Goal: Task Accomplishment & Management: Use online tool/utility

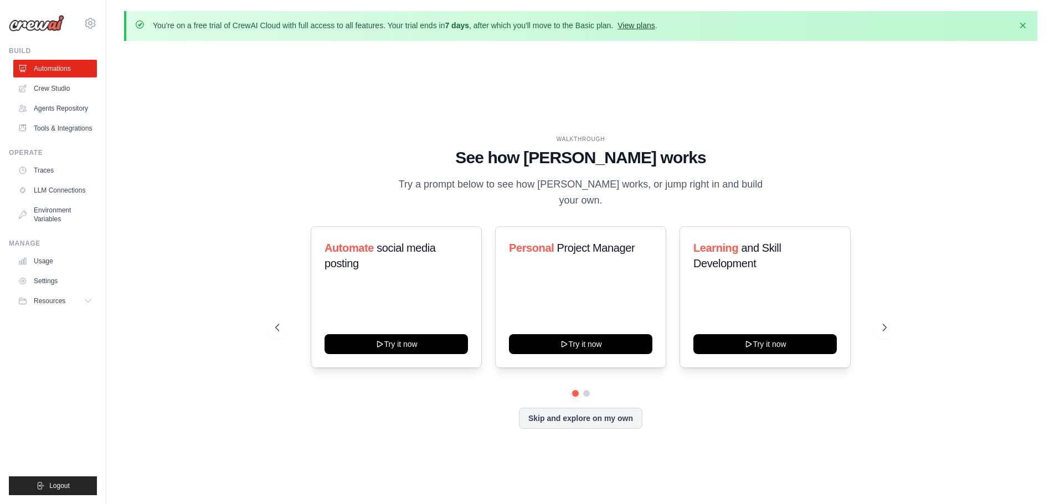
click at [639, 23] on link "View plans" at bounding box center [635, 25] width 37 height 9
click at [638, 27] on link "View plans" at bounding box center [635, 25] width 37 height 9
click at [638, 26] on link "View plans" at bounding box center [635, 25] width 37 height 9
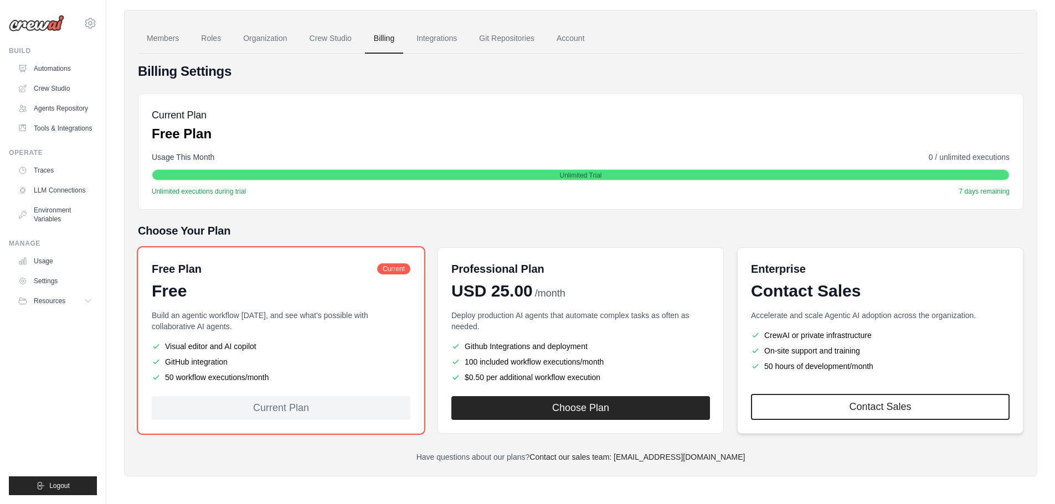
scroll to position [74, 0]
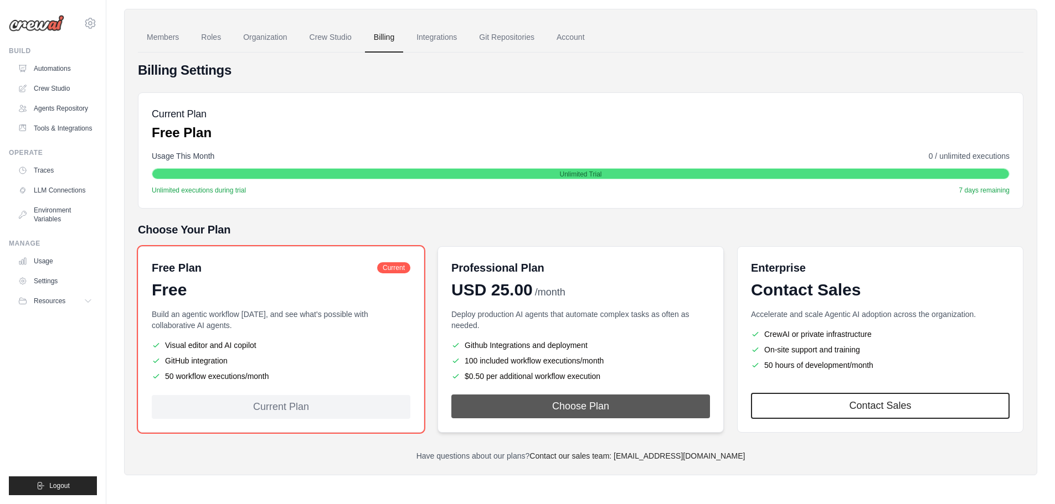
click at [599, 414] on button "Choose Plan" at bounding box center [580, 407] width 259 height 24
click at [566, 405] on button "Choose Plan" at bounding box center [580, 407] width 259 height 24
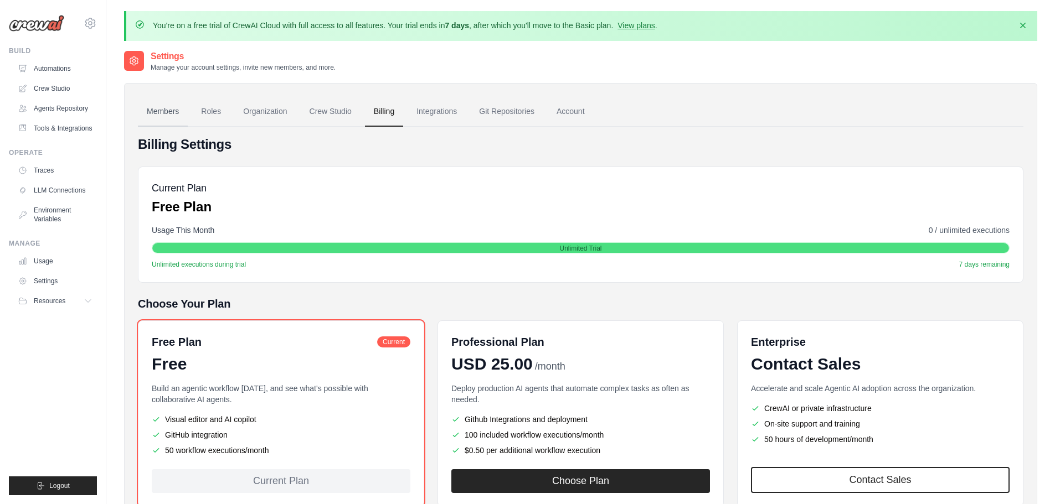
click at [172, 112] on link "Members" at bounding box center [163, 112] width 50 height 30
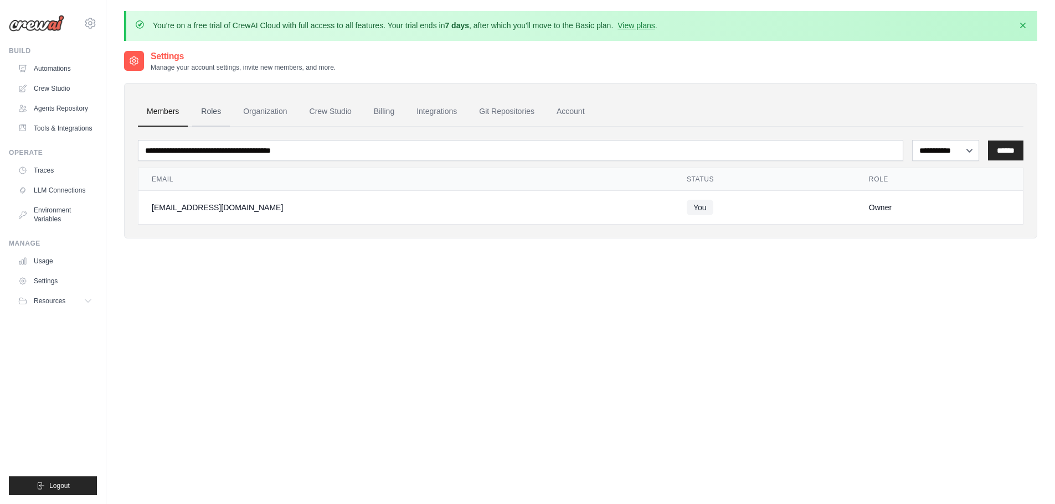
click at [214, 111] on link "Roles" at bounding box center [211, 112] width 38 height 30
click at [265, 110] on link "Organization" at bounding box center [264, 112] width 61 height 30
click at [321, 107] on link "Crew Studio" at bounding box center [331, 112] width 60 height 30
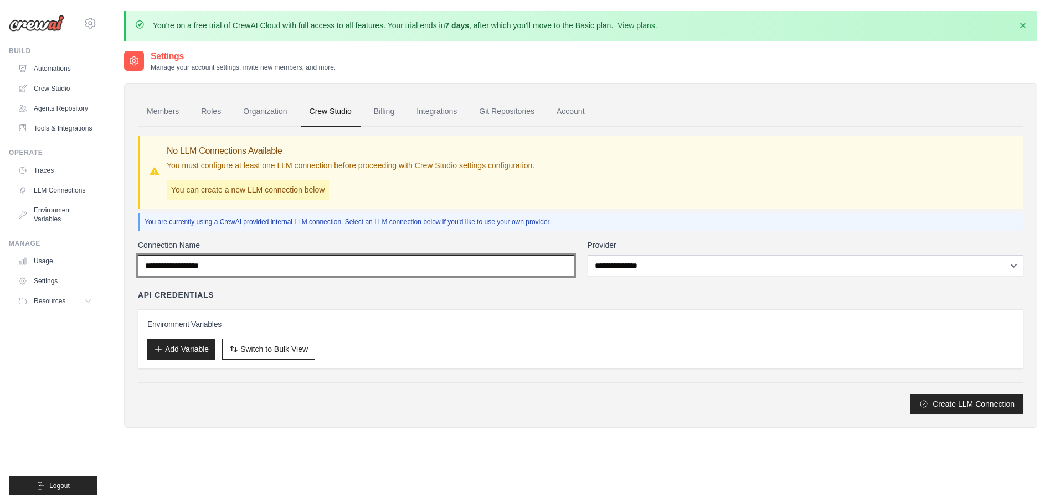
click at [341, 270] on input "Connection Name" at bounding box center [356, 265] width 436 height 21
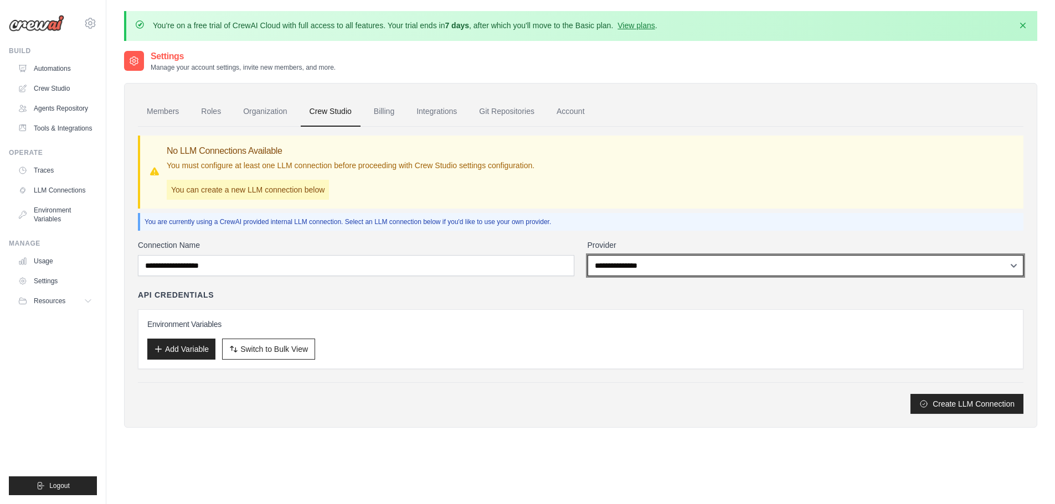
click at [641, 269] on select "**********" at bounding box center [805, 265] width 436 height 21
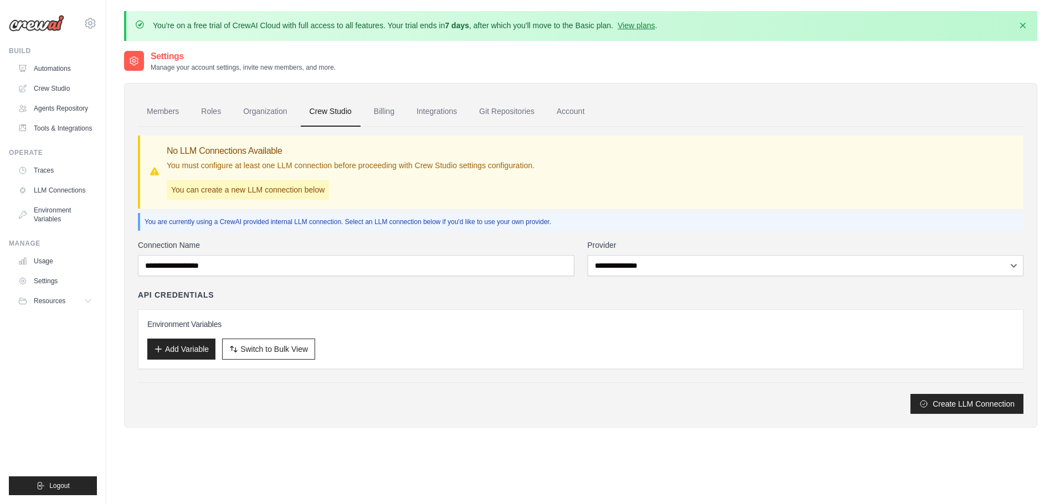
click at [670, 199] on div "No LLM Connections Available You must configure at least one LLM connection bef…" at bounding box center [581, 171] width 865 height 55
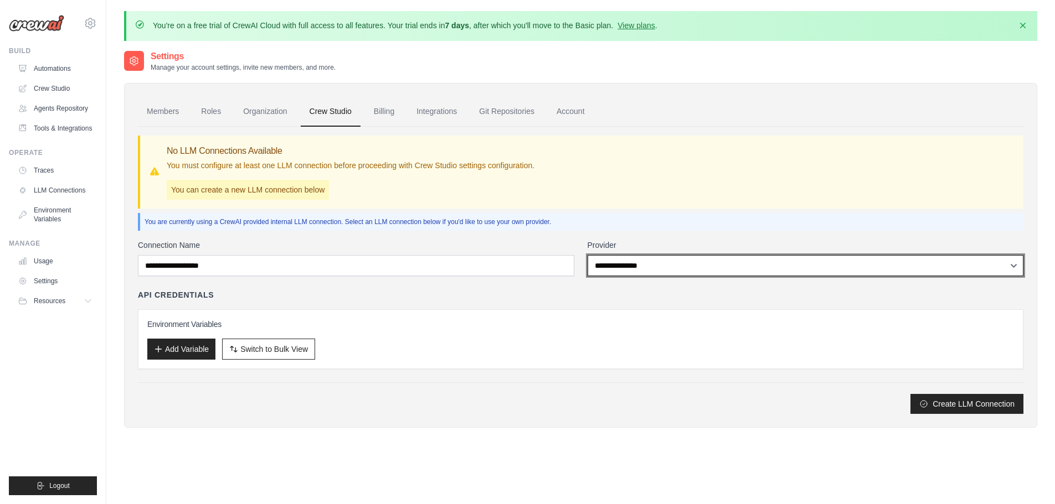
click at [650, 264] on select "**********" at bounding box center [805, 265] width 436 height 21
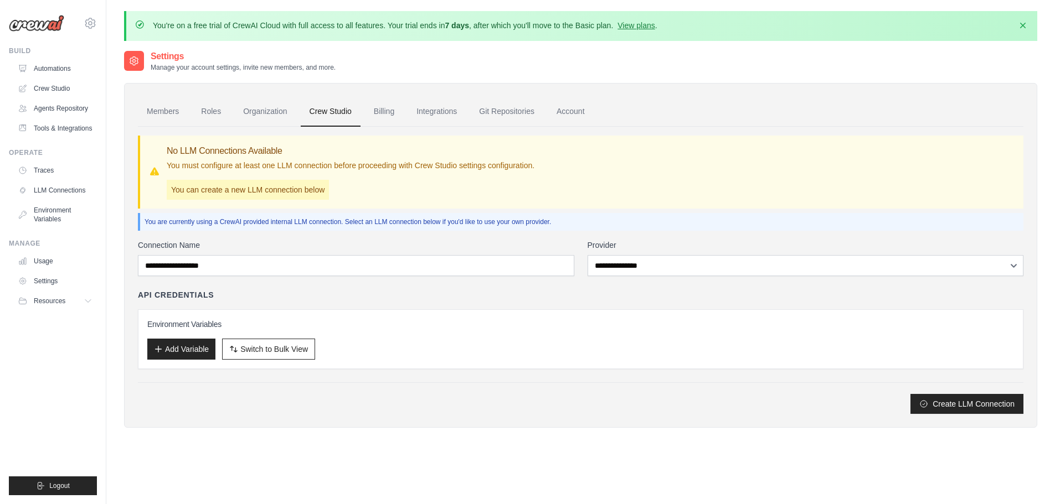
click at [657, 231] on div "**********" at bounding box center [580, 270] width 885 height 287
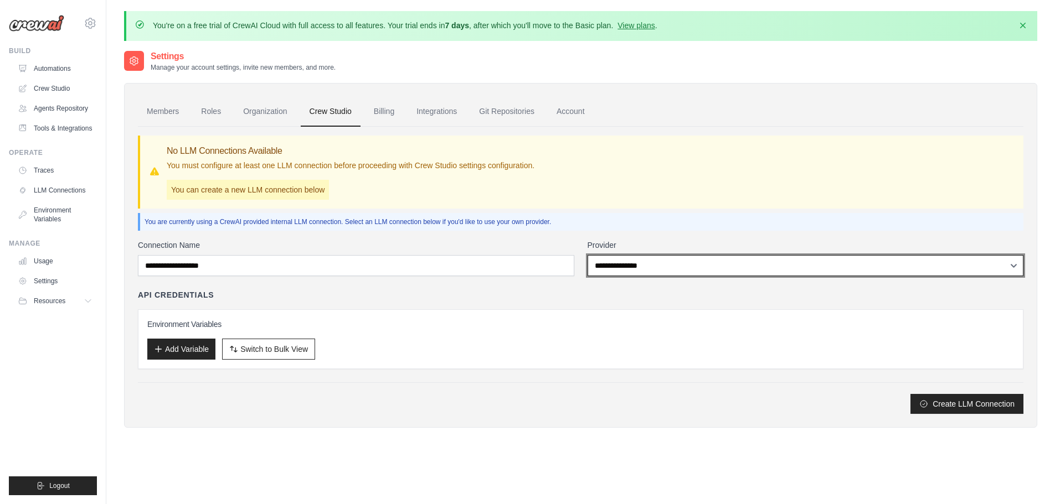
drag, startPoint x: 643, startPoint y: 267, endPoint x: 639, endPoint y: 276, distance: 9.7
click at [643, 267] on select "**********" at bounding box center [805, 265] width 436 height 21
select select "******"
click at [587, 255] on select "**********" at bounding box center [805, 265] width 436 height 21
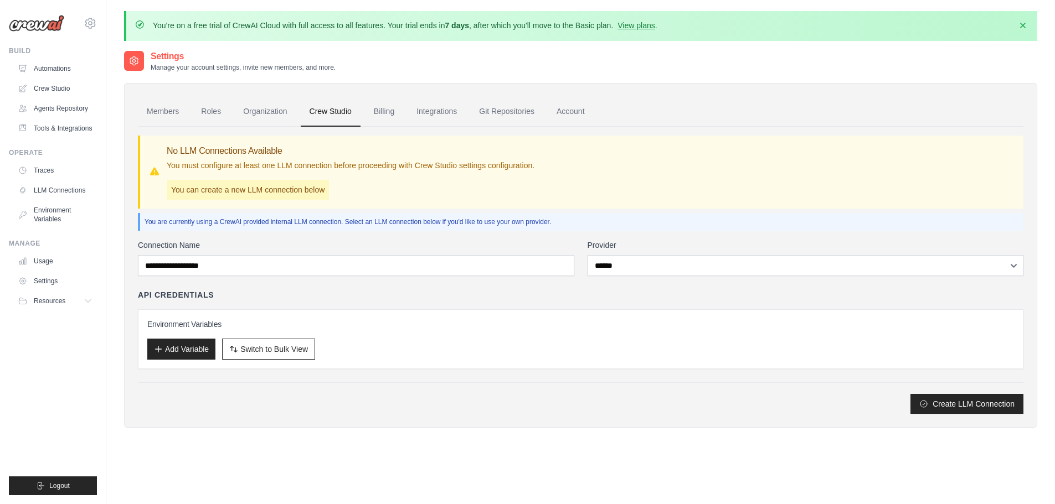
click at [659, 200] on div "No LLM Connections Available You must configure at least one LLM connection bef…" at bounding box center [580, 172] width 885 height 73
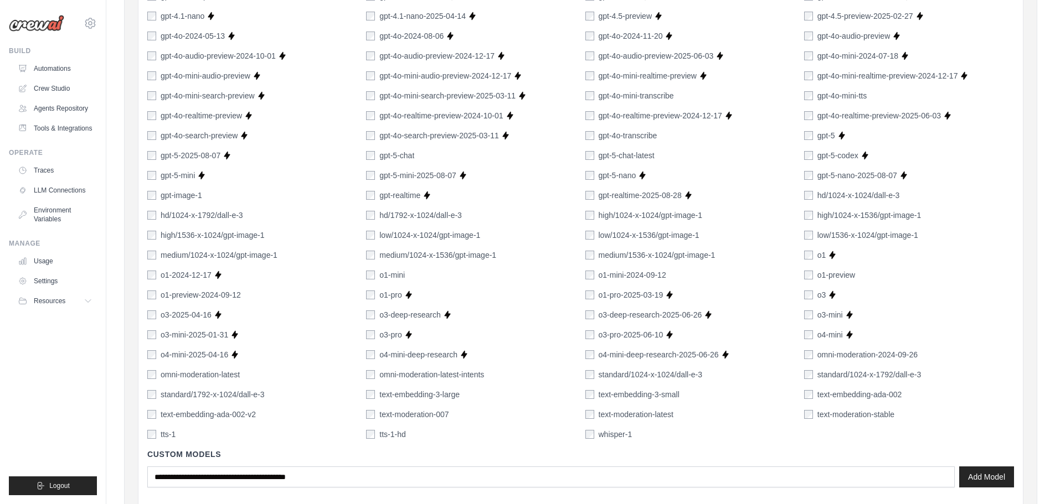
scroll to position [729, 0]
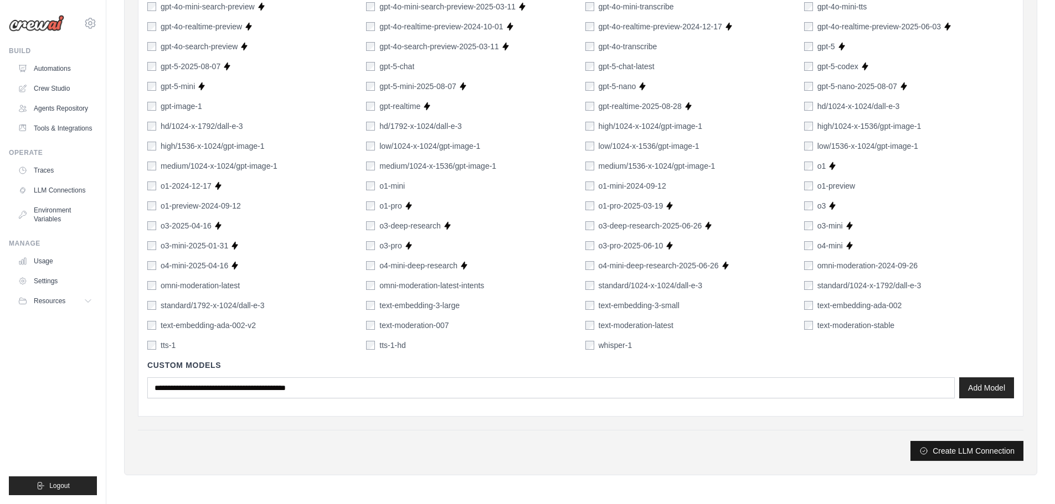
click at [967, 451] on button "Create LLM Connection" at bounding box center [966, 451] width 113 height 20
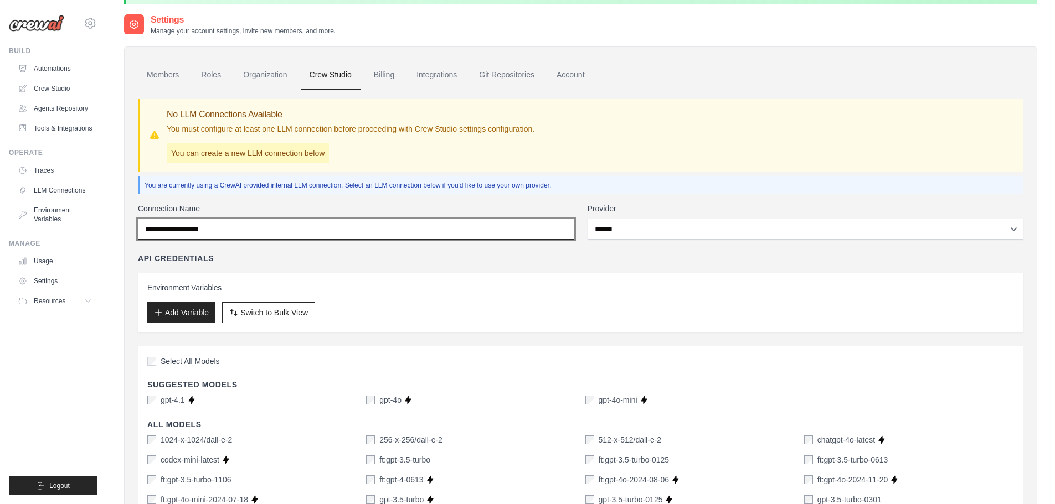
scroll to position [0, 0]
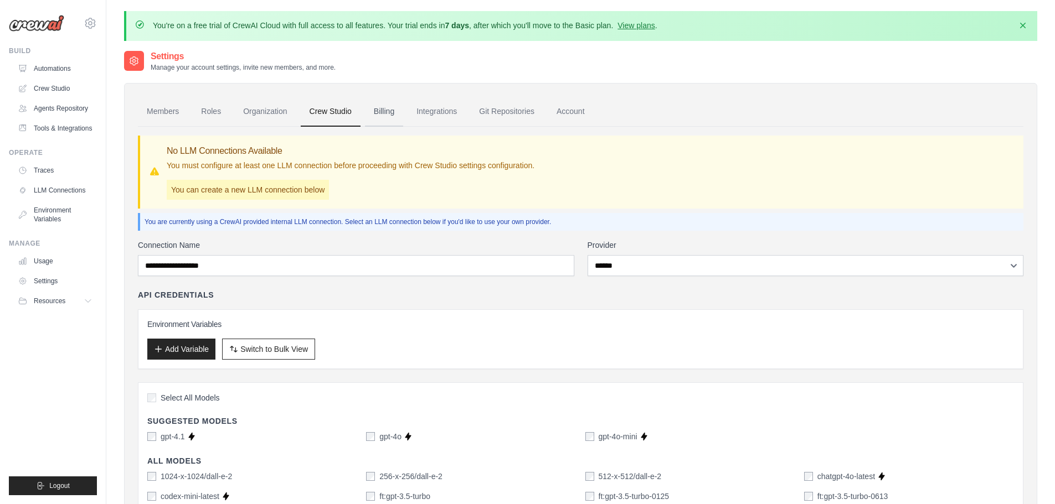
click at [375, 111] on link "Billing" at bounding box center [384, 112] width 38 height 30
click at [443, 111] on link "Integrations" at bounding box center [436, 112] width 58 height 30
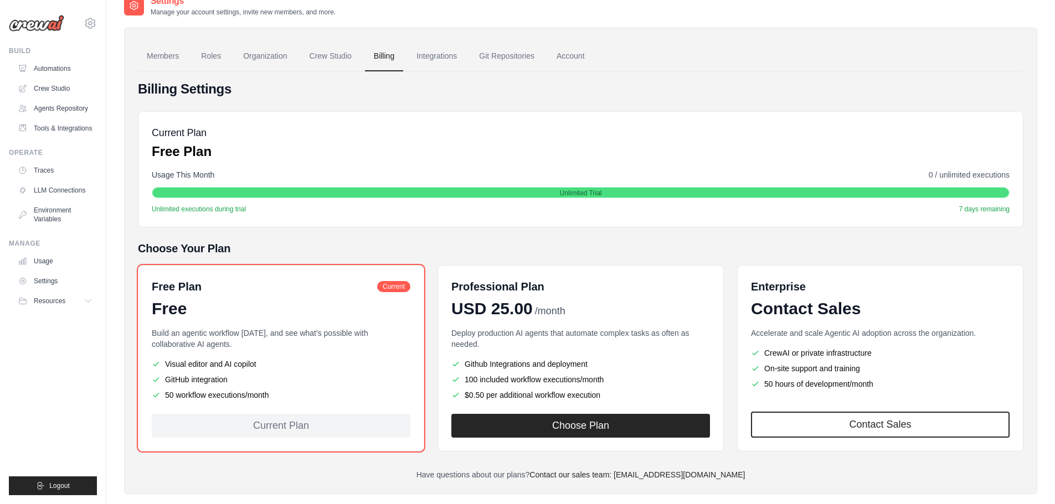
scroll to position [74, 0]
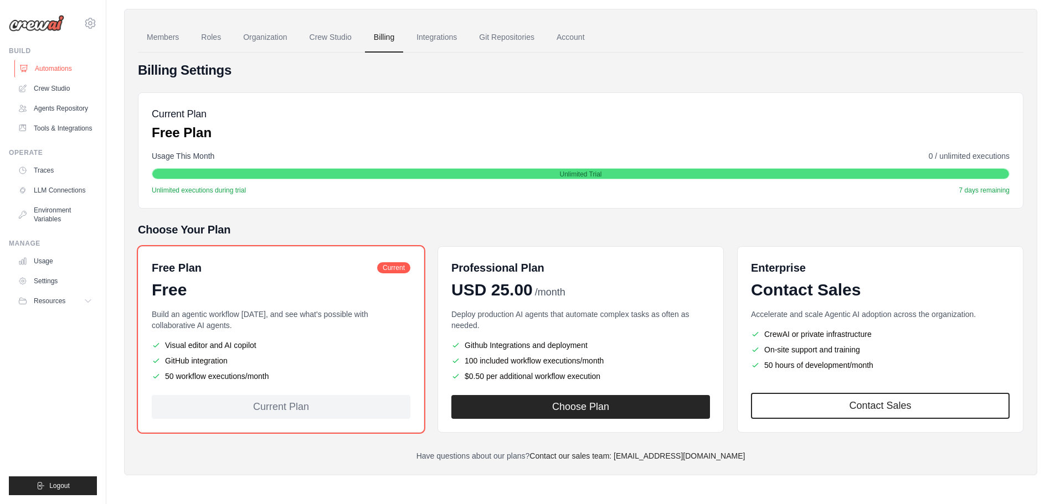
click at [45, 71] on link "Automations" at bounding box center [56, 69] width 84 height 18
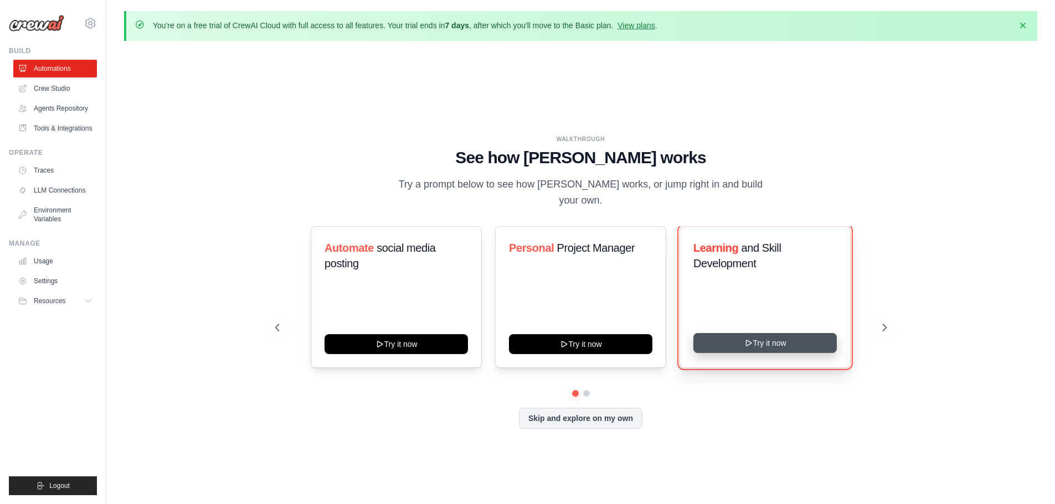
click at [756, 334] on button "Try it now" at bounding box center [764, 343] width 143 height 20
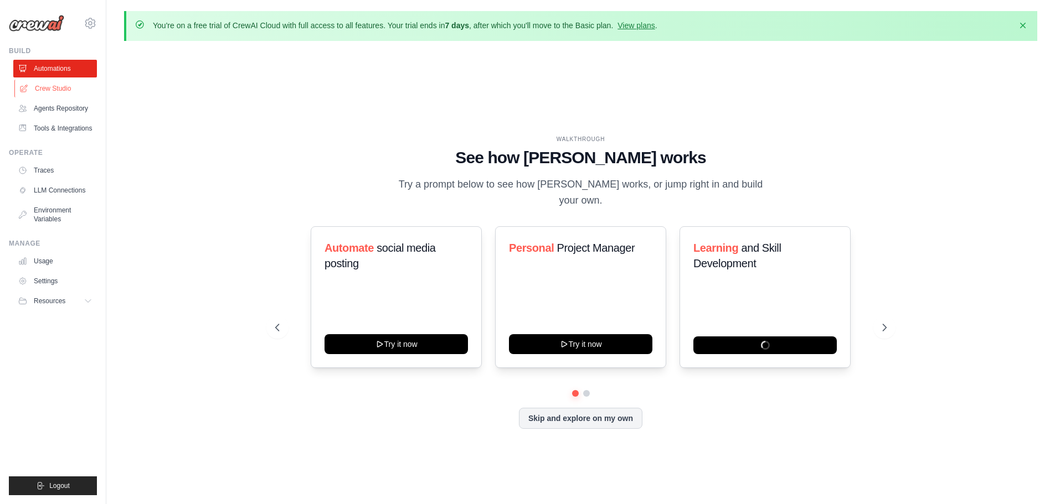
click at [66, 89] on link "Crew Studio" at bounding box center [56, 89] width 84 height 18
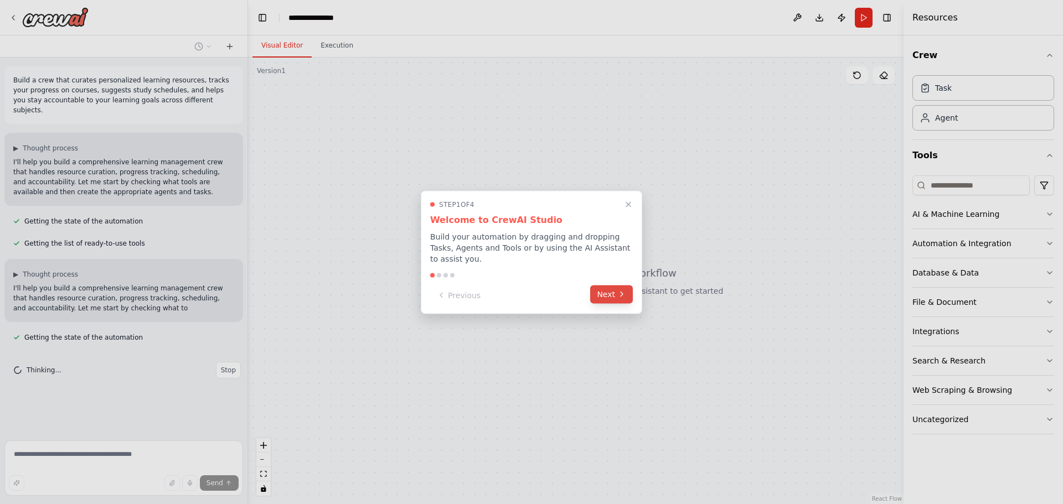
click at [604, 286] on button "Next" at bounding box center [611, 294] width 43 height 18
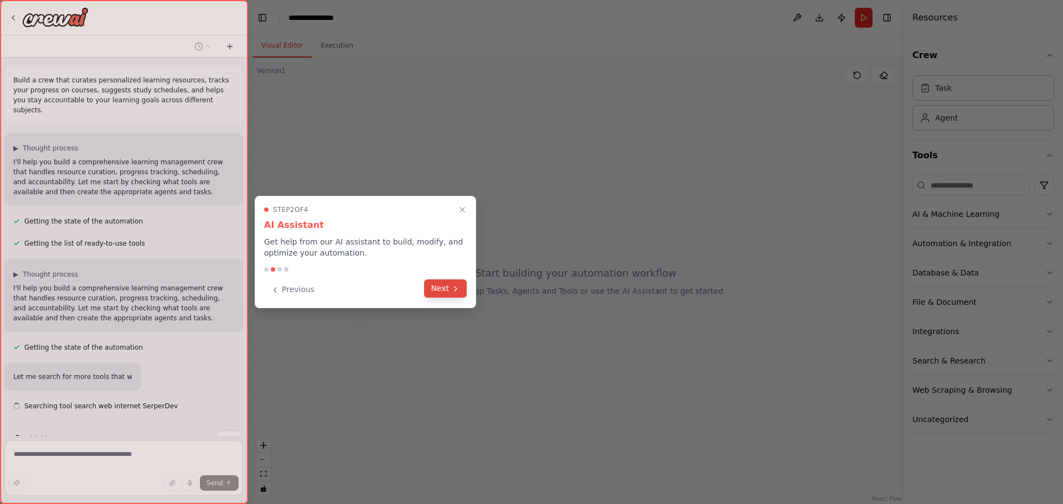
scroll to position [18, 0]
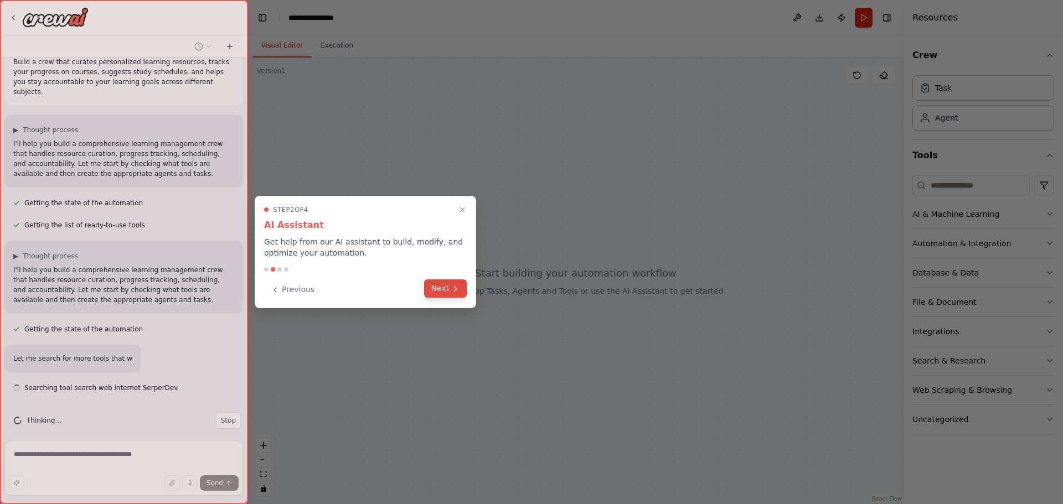
click at [447, 291] on button "Next" at bounding box center [445, 289] width 43 height 18
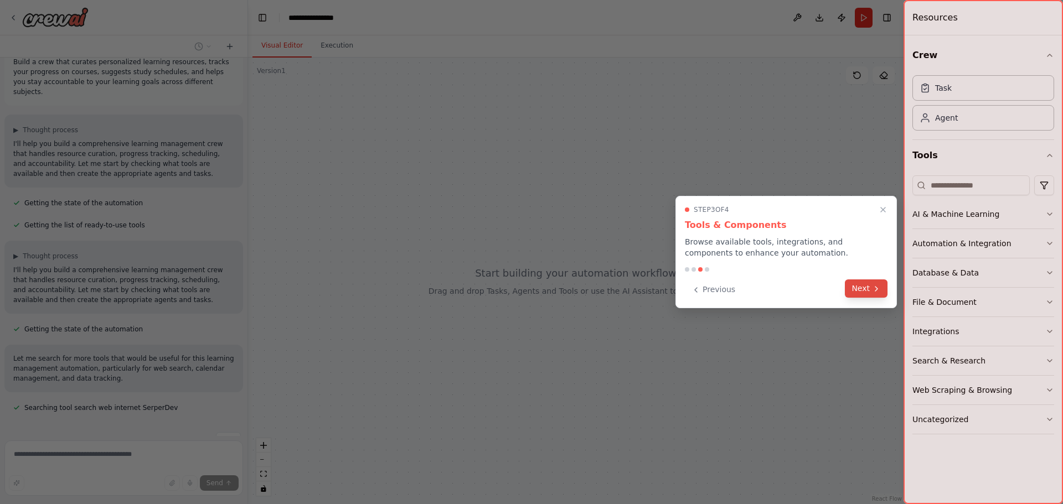
scroll to position [38, 0]
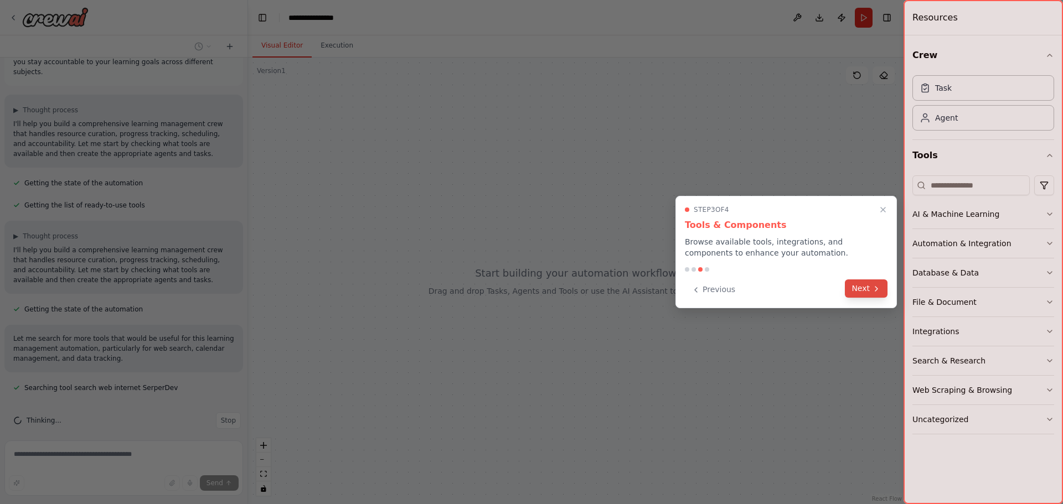
click at [880, 294] on button "Next" at bounding box center [866, 289] width 43 height 18
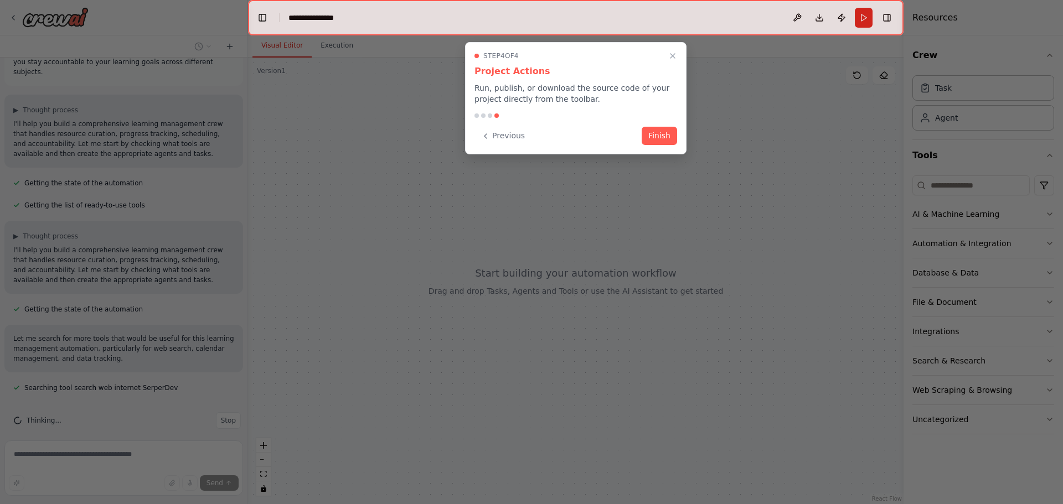
scroll to position [60, 0]
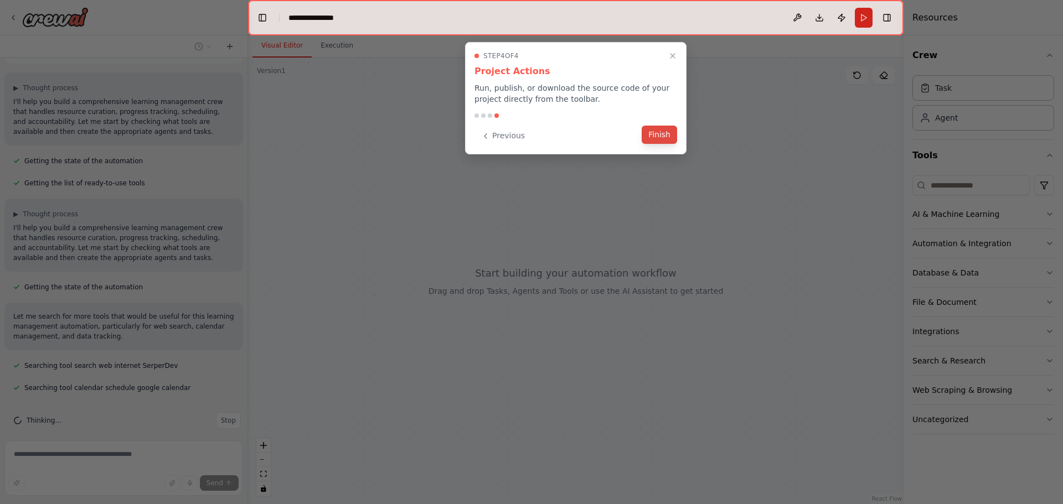
click at [658, 135] on button "Finish" at bounding box center [659, 135] width 35 height 18
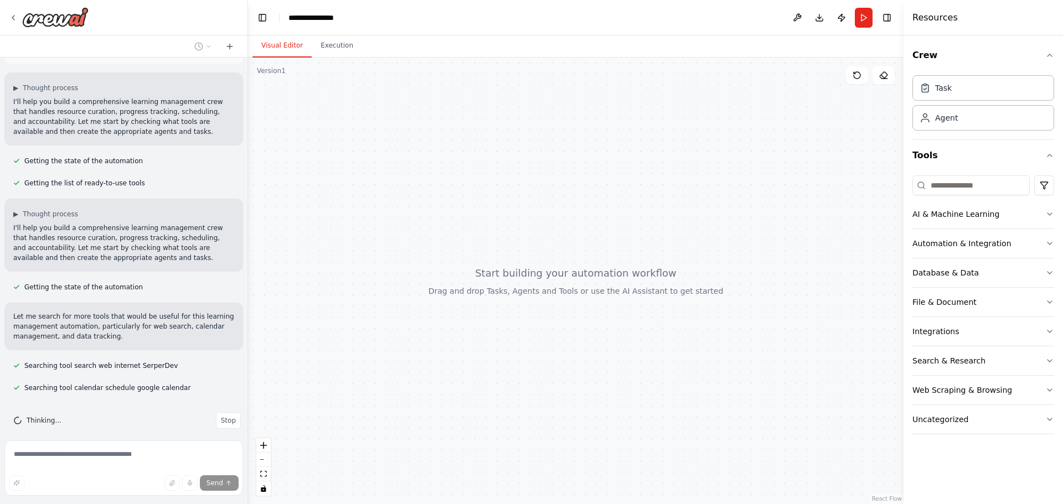
scroll to position [82, 0]
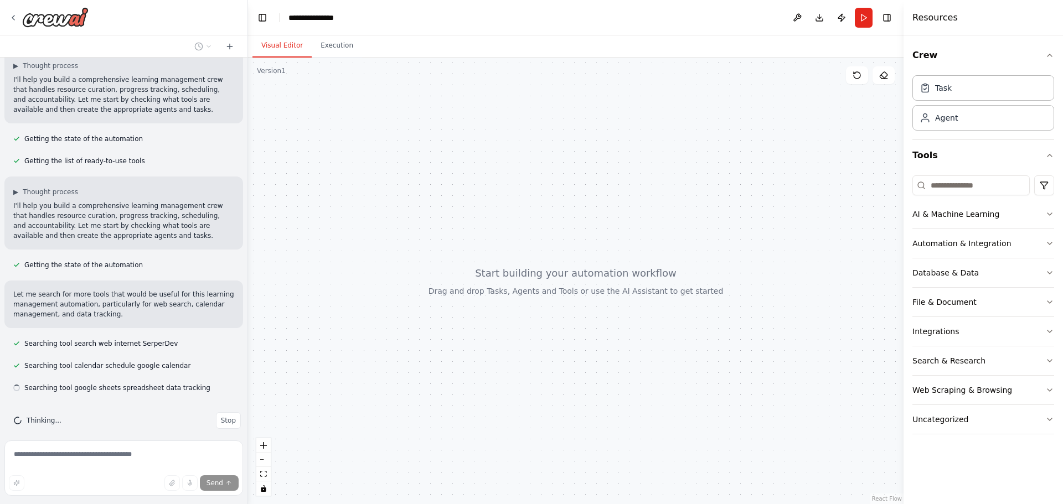
click at [348, 12] on header "**********" at bounding box center [575, 17] width 655 height 35
click at [329, 17] on div "**********" at bounding box center [315, 17] width 55 height 11
click at [329, 17] on div "**********" at bounding box center [329, 17] width 83 height 11
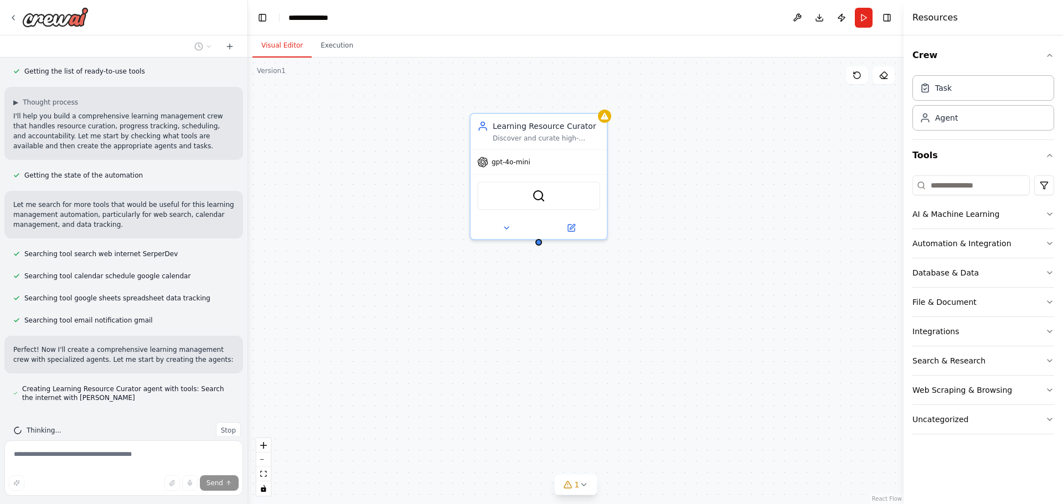
scroll to position [182, 0]
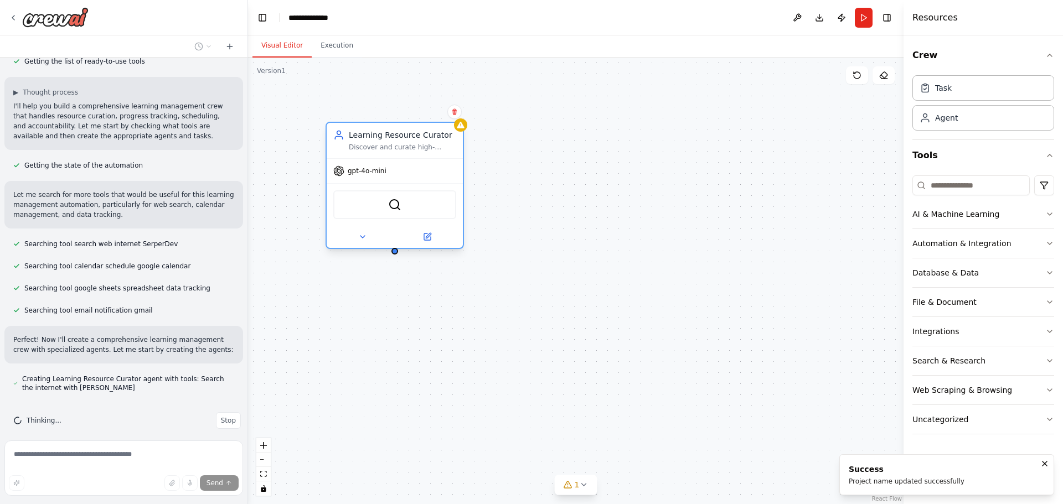
drag, startPoint x: 557, startPoint y: 132, endPoint x: 403, endPoint y: 193, distance: 165.5
click at [398, 149] on div "Discover and curate high-quality, personalized learning resources for {subject}…" at bounding box center [402, 147] width 107 height 9
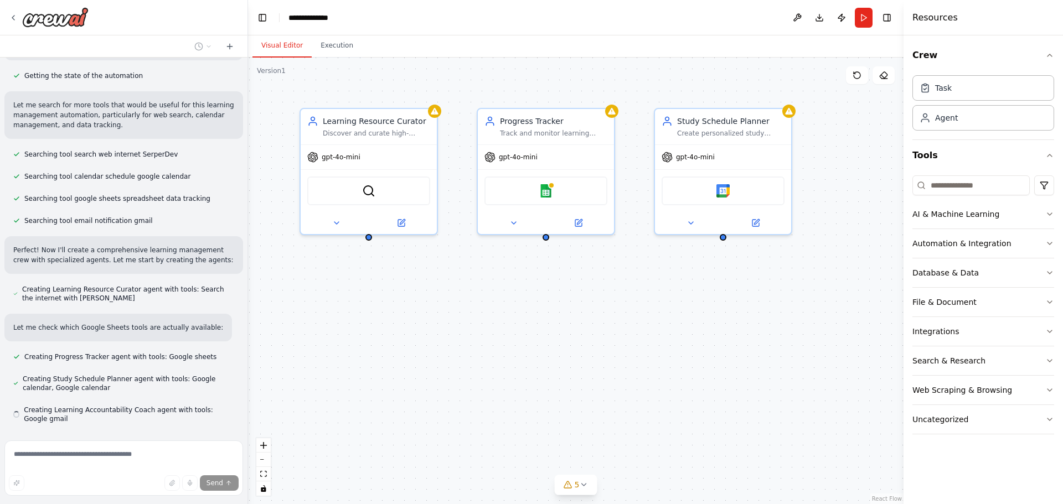
scroll to position [303, 0]
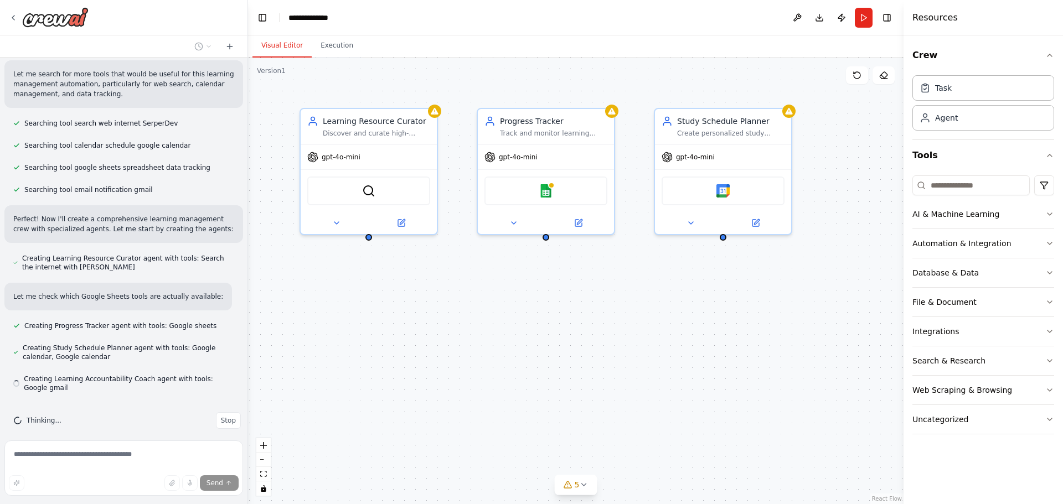
drag, startPoint x: 591, startPoint y: 350, endPoint x: 425, endPoint y: 342, distance: 166.8
click at [425, 342] on div "Learning Resource Curator Discover and curate high-quality, personalized learni…" at bounding box center [575, 281] width 655 height 447
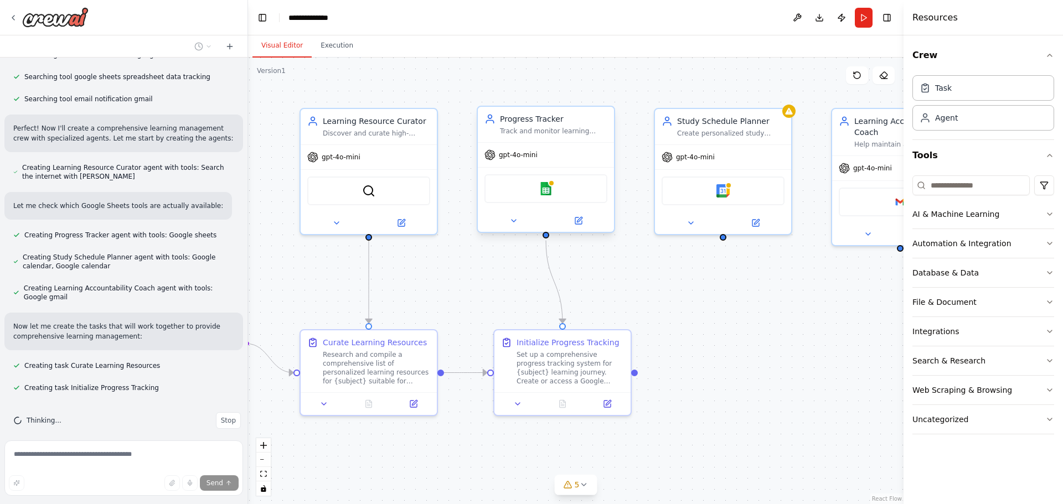
scroll to position [416, 0]
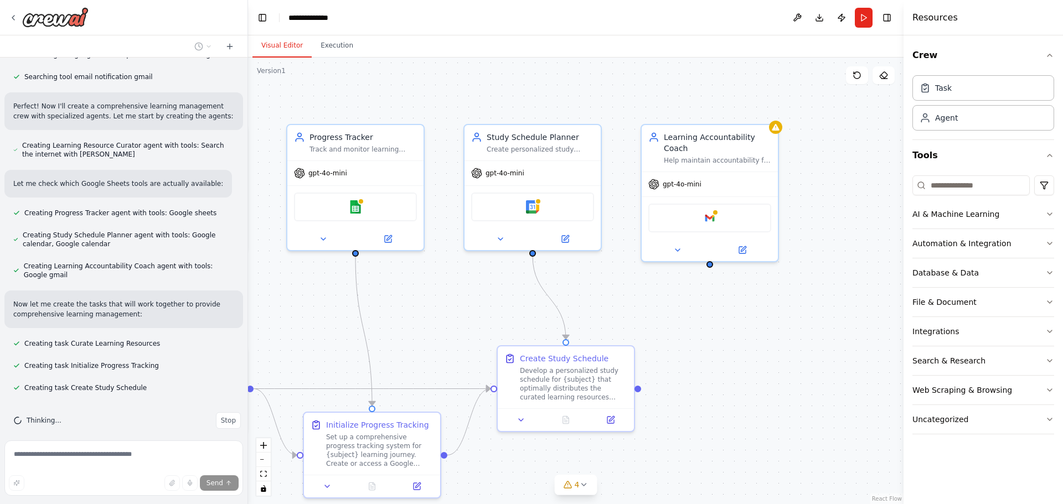
drag, startPoint x: 619, startPoint y: 291, endPoint x: 430, endPoint y: 306, distance: 189.4
click at [430, 306] on div ".deletable-edge-delete-btn { width: 20px; height: 20px; border: 0px solid #ffff…" at bounding box center [575, 281] width 655 height 447
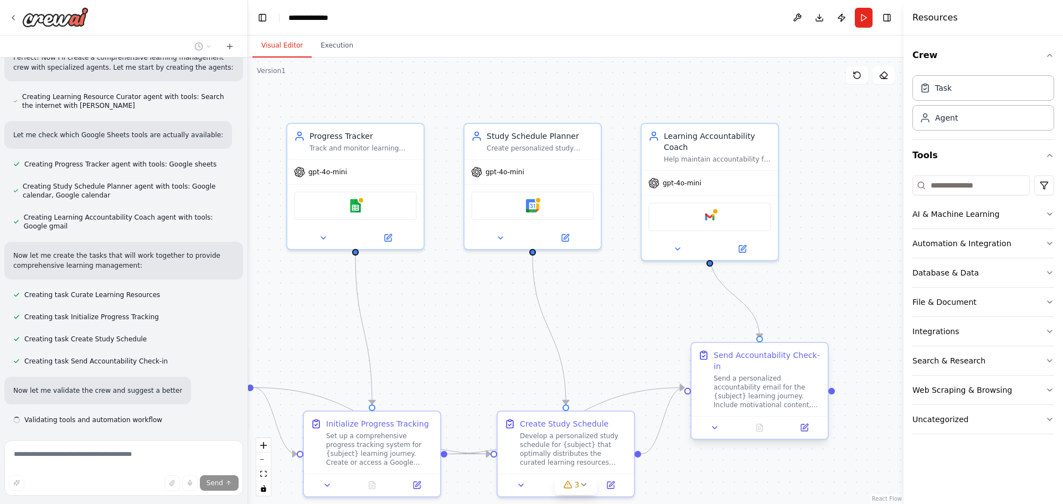
scroll to position [497, 0]
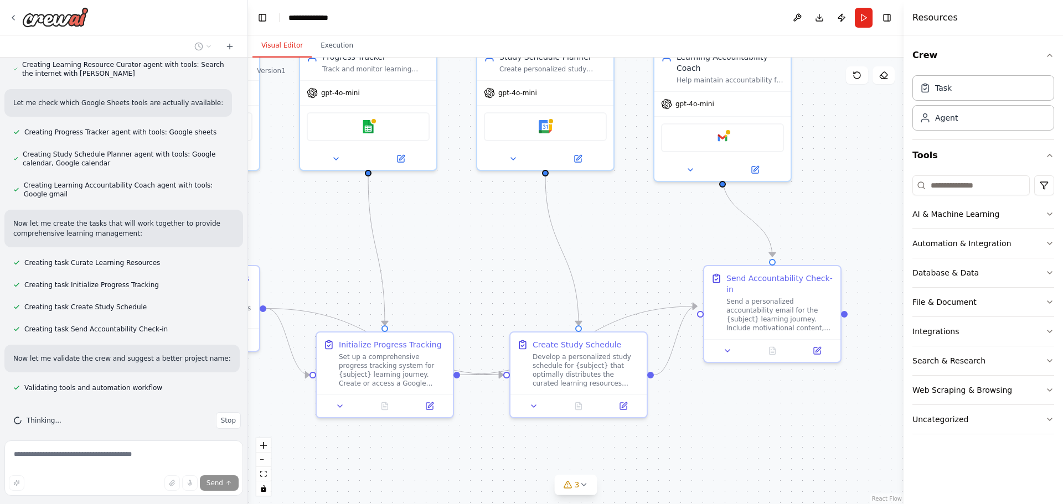
drag, startPoint x: 806, startPoint y: 321, endPoint x: 818, endPoint y: 242, distance: 79.0
click at [819, 241] on div ".deletable-edge-delete-btn { width: 20px; height: 20px; border: 0px solid #ffff…" at bounding box center [575, 281] width 655 height 447
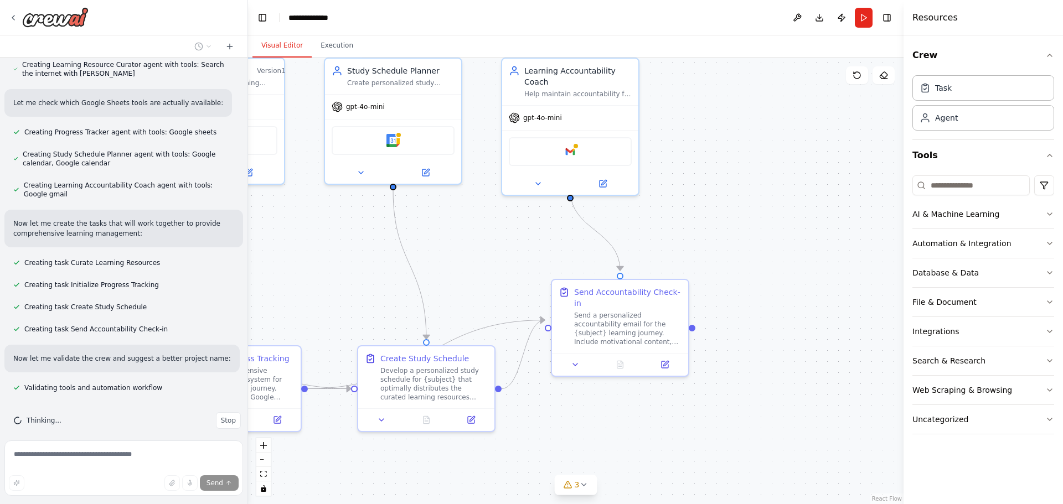
drag, startPoint x: 436, startPoint y: 294, endPoint x: 283, endPoint y: 308, distance: 152.9
click at [283, 308] on div ".deletable-edge-delete-btn { width: 20px; height: 20px; border: 0px solid #ffff…" at bounding box center [575, 281] width 655 height 447
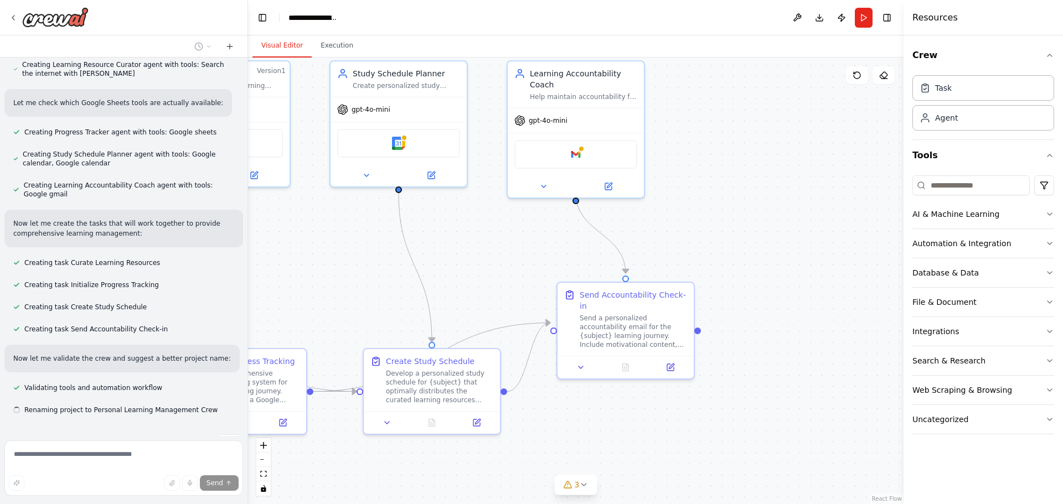
scroll to position [519, 0]
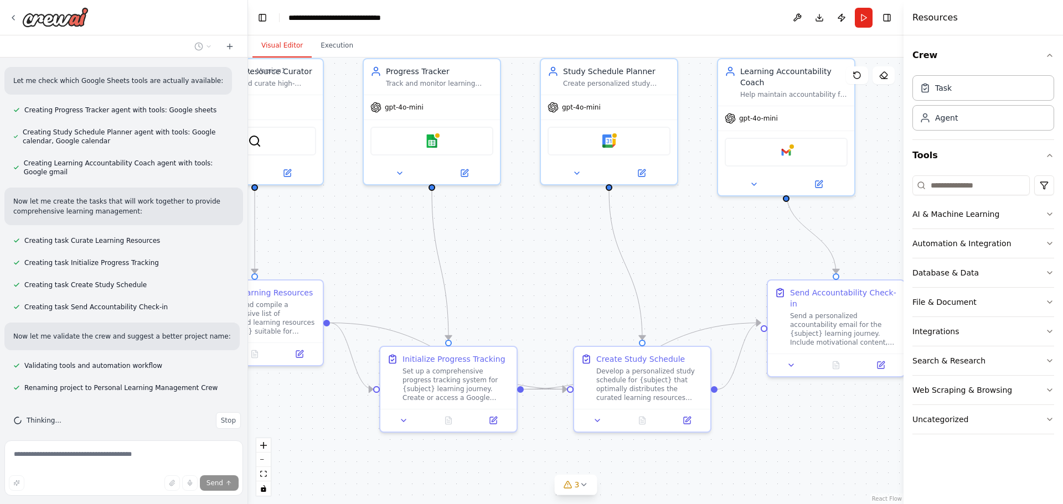
drag, startPoint x: 513, startPoint y: 252, endPoint x: 729, endPoint y: 253, distance: 215.9
click at [729, 253] on div ".deletable-edge-delete-btn { width: 20px; height: 20px; border: 0px solid #ffff…" at bounding box center [575, 281] width 655 height 447
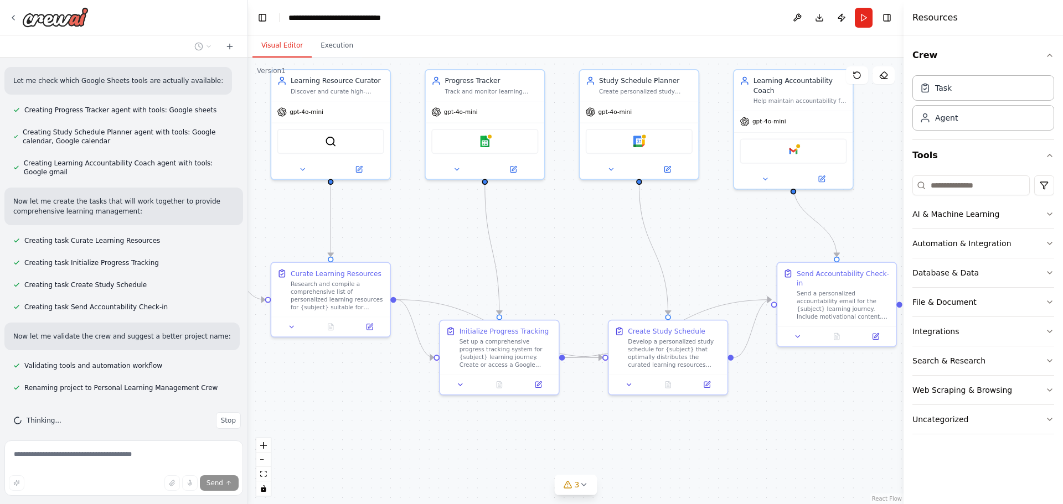
drag, startPoint x: 677, startPoint y: 263, endPoint x: 716, endPoint y: 247, distance: 41.9
click at [716, 247] on div ".deletable-edge-delete-btn { width: 20px; height: 20px; border: 0px solid #ffff…" at bounding box center [575, 281] width 655 height 447
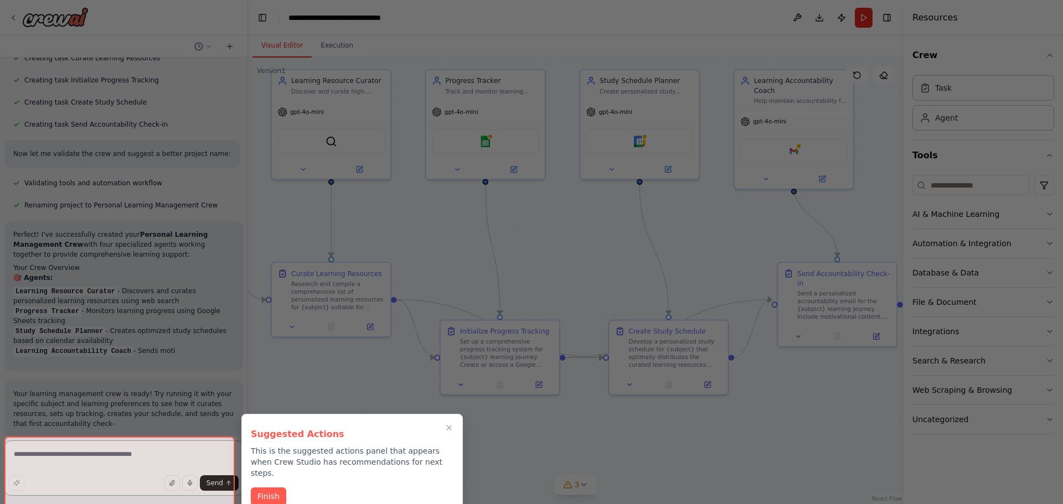
scroll to position [791, 0]
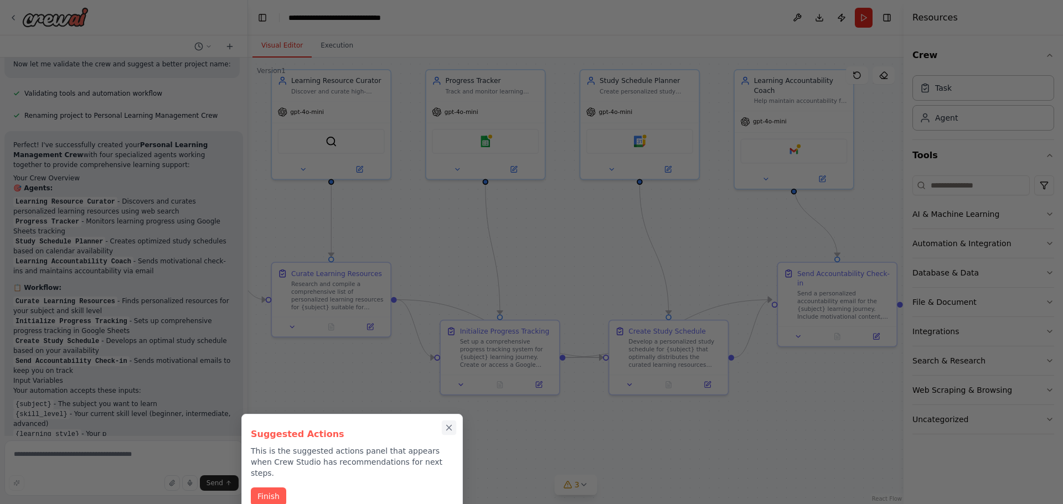
click at [447, 426] on icon "Close walkthrough" at bounding box center [449, 428] width 5 height 5
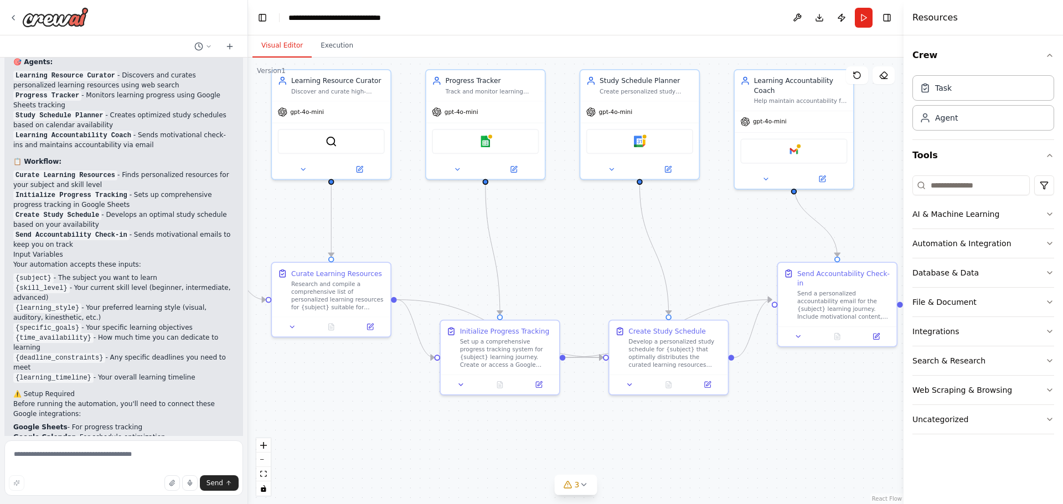
scroll to position [1083, 0]
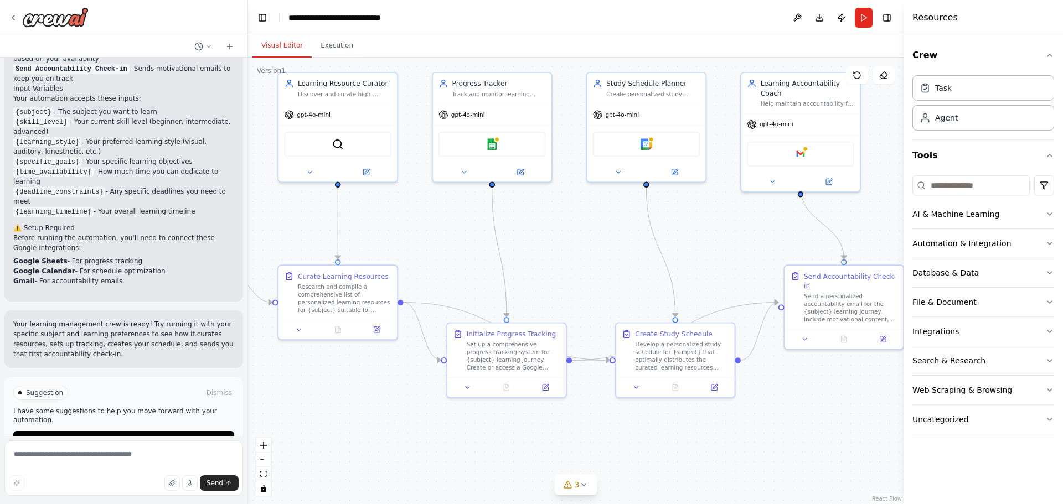
drag, startPoint x: 576, startPoint y: 233, endPoint x: 582, endPoint y: 236, distance: 7.2
click at [582, 236] on div ".deletable-edge-delete-btn { width: 20px; height: 20px; border: 0px solid #ffff…" at bounding box center [575, 281] width 655 height 447
click at [147, 436] on span "Run Automation" at bounding box center [129, 440] width 54 height 9
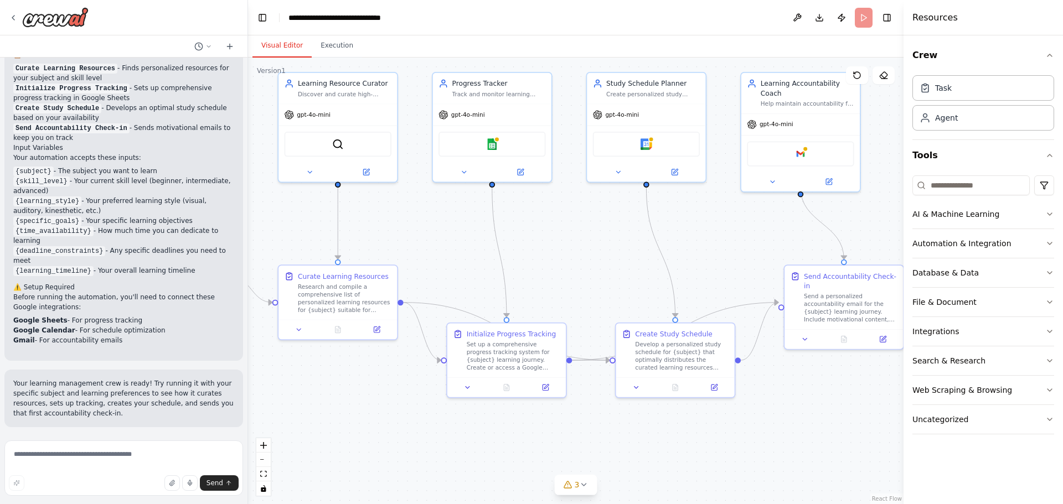
scroll to position [994, 0]
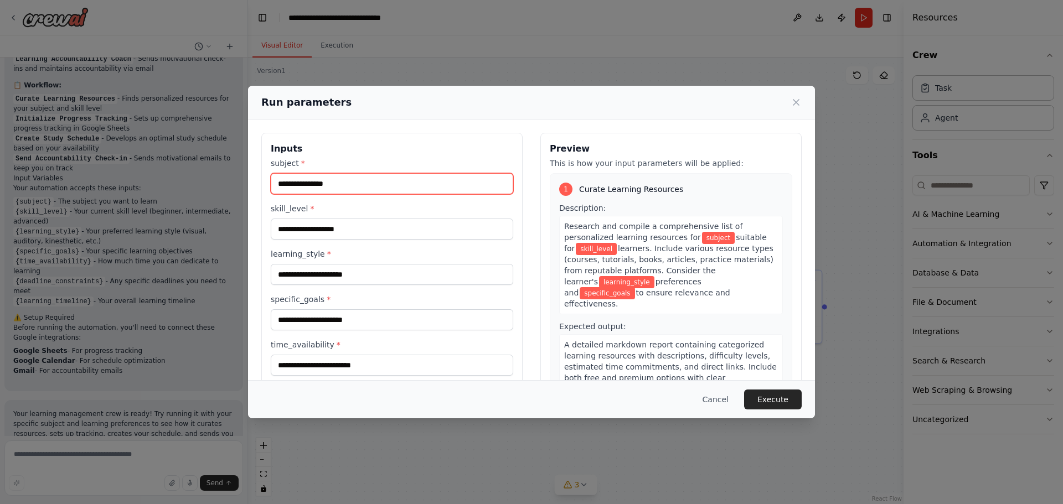
click at [334, 181] on input "subject *" at bounding box center [392, 183] width 242 height 21
type input "****"
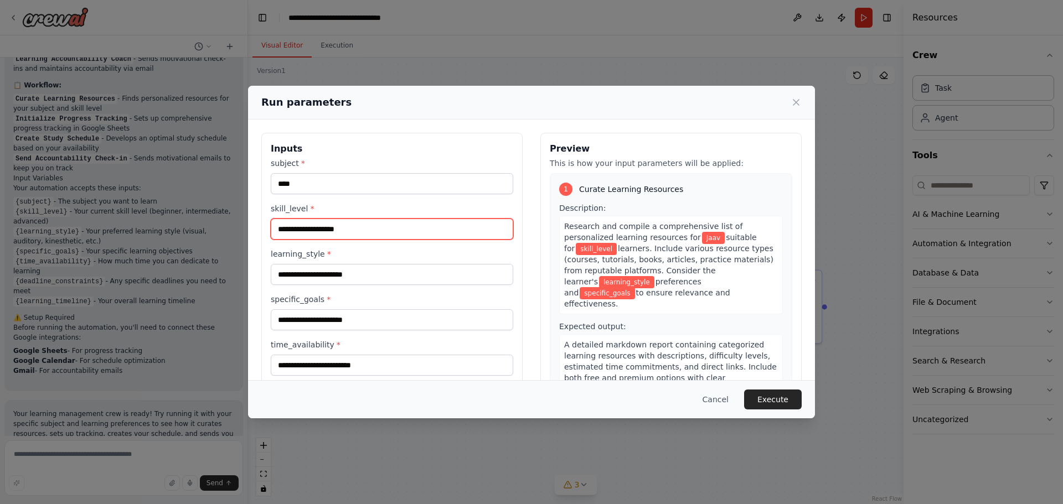
click at [317, 227] on input "skill_level *" at bounding box center [392, 229] width 242 height 21
click at [317, 227] on input "***" at bounding box center [392, 229] width 242 height 21
type input "***"
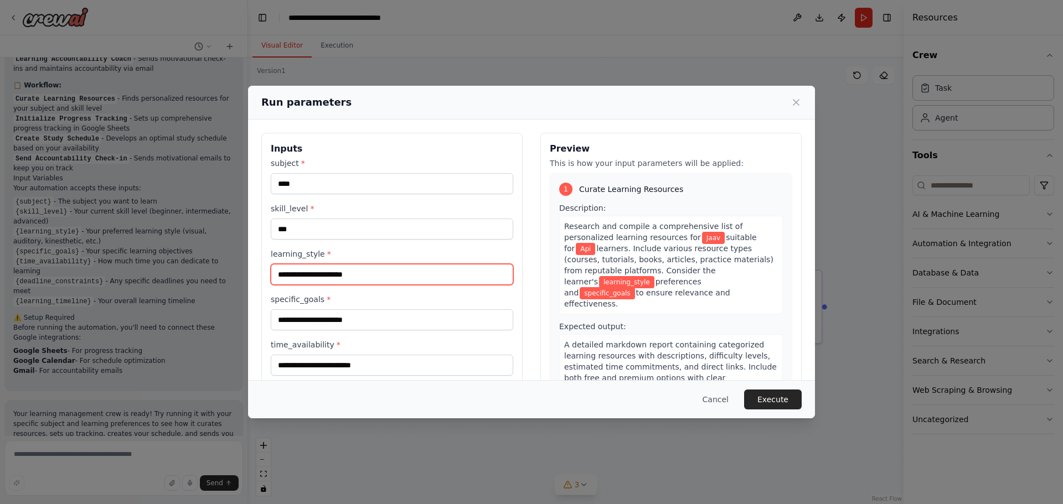
click at [309, 270] on input "learning_style *" at bounding box center [392, 274] width 242 height 21
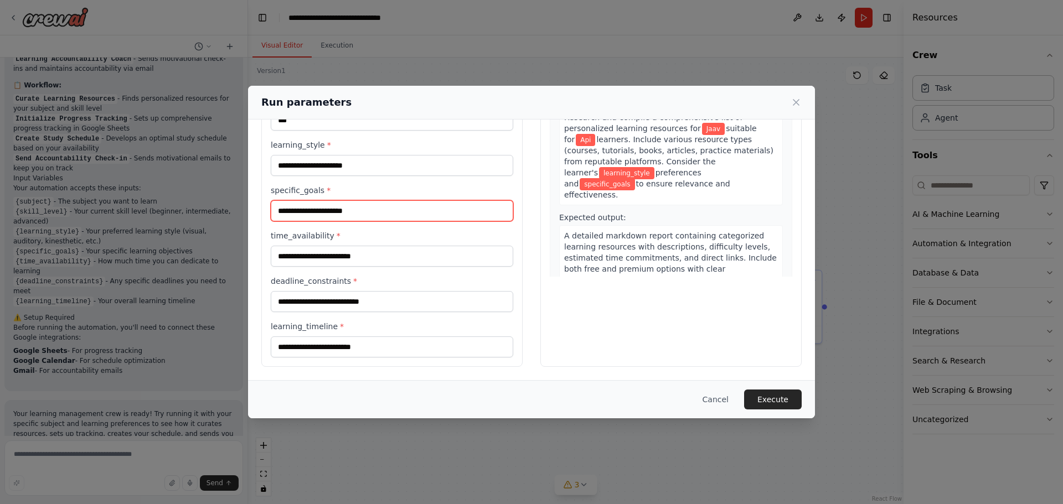
click at [306, 215] on input "specific_goals *" at bounding box center [392, 210] width 242 height 21
type input "**********"
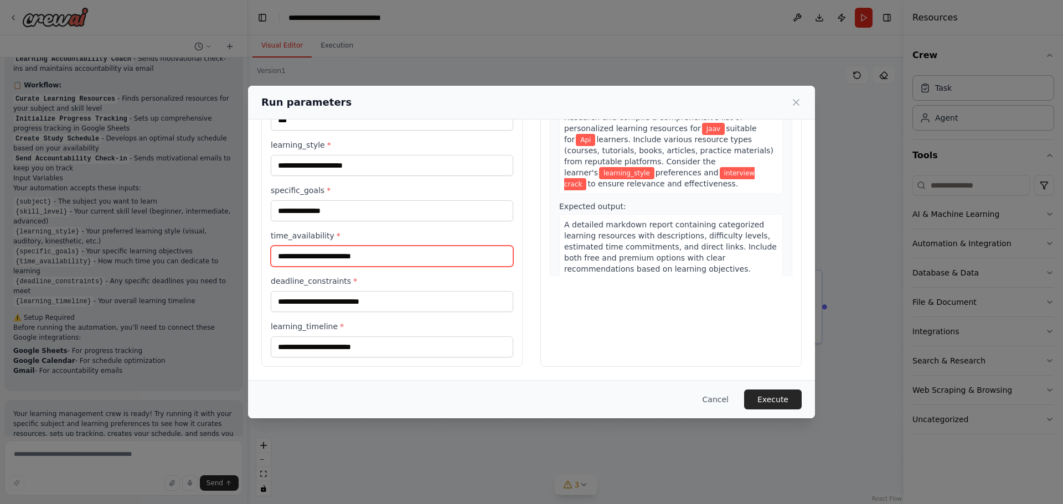
click at [317, 259] on input "time_availability *" at bounding box center [392, 256] width 242 height 21
click at [781, 400] on button "Execute" at bounding box center [773, 400] width 58 height 20
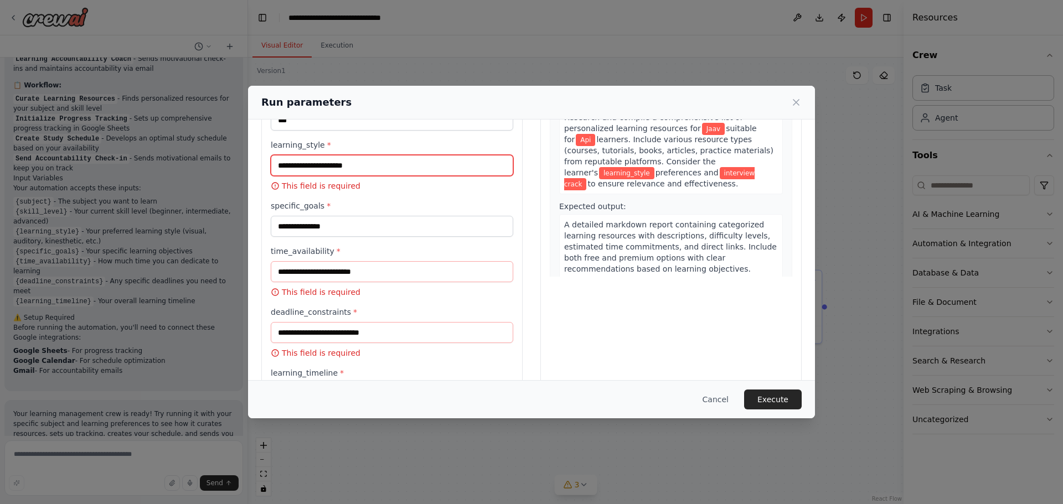
click at [335, 166] on input "learning_style *" at bounding box center [392, 165] width 242 height 21
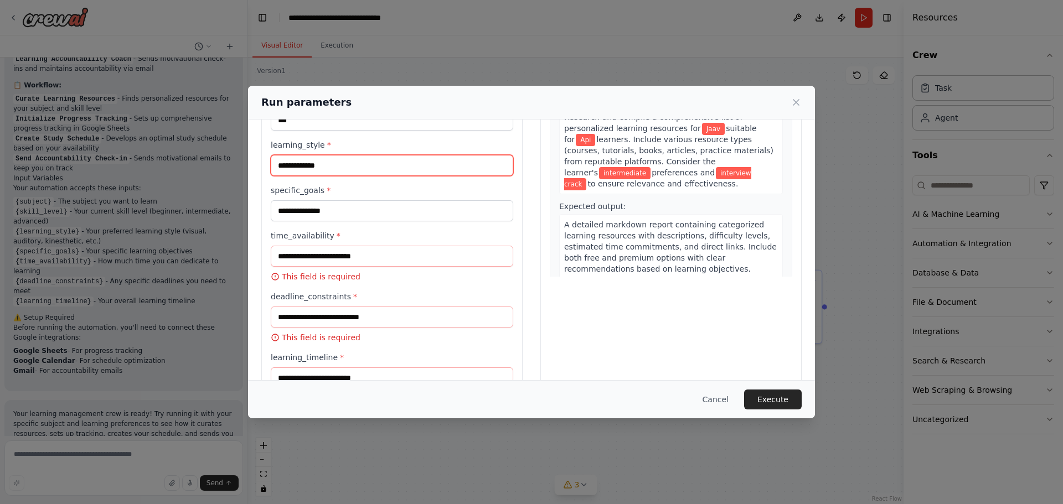
scroll to position [0, 0]
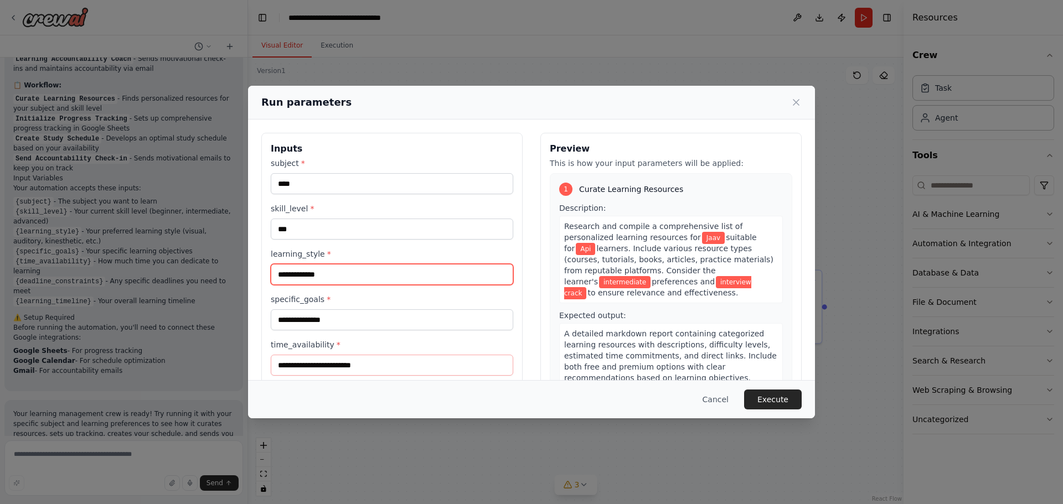
type input "**********"
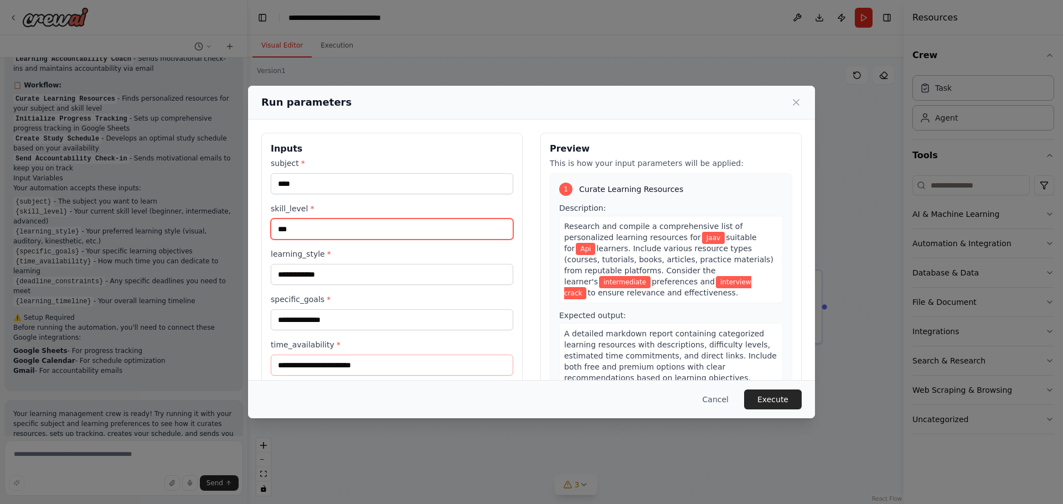
click at [306, 228] on input "***" at bounding box center [392, 229] width 242 height 21
click at [298, 229] on input "**********" at bounding box center [392, 229] width 242 height 21
click at [307, 231] on input "**********" at bounding box center [392, 229] width 242 height 21
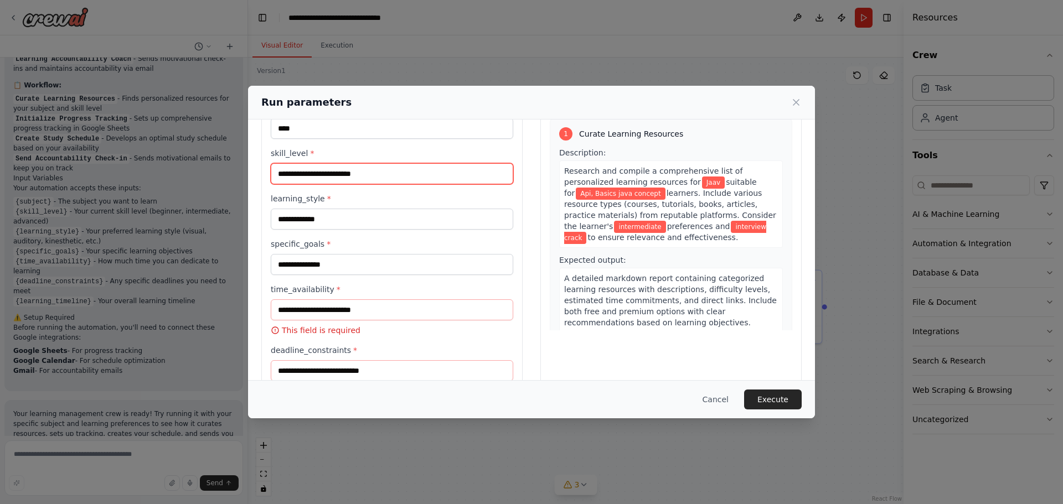
type input "**********"
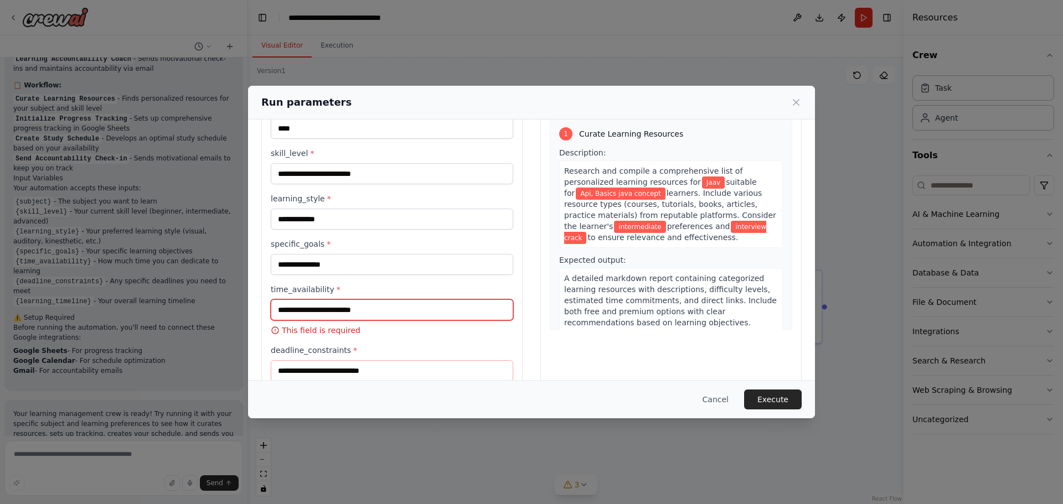
click at [338, 311] on input "time_availability *" at bounding box center [392, 310] width 242 height 21
type input "*******"
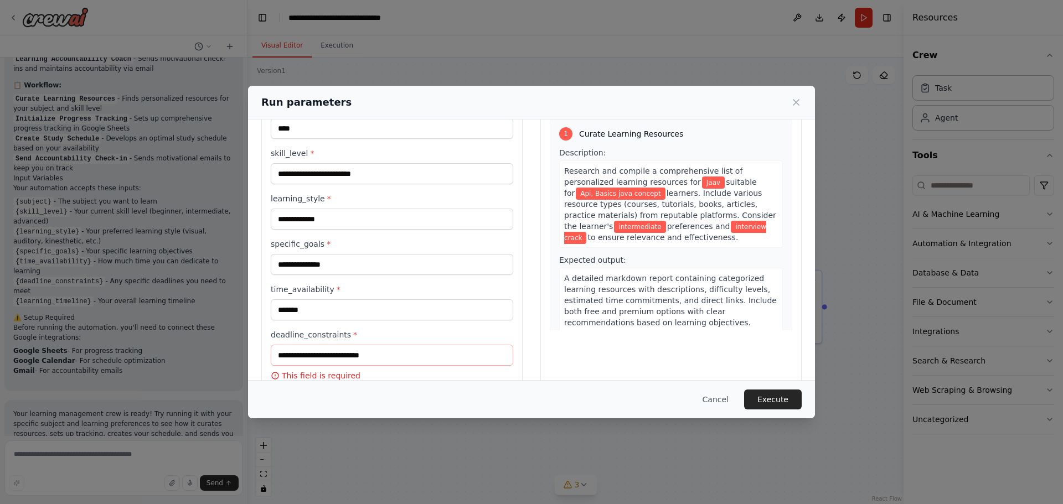
click at [543, 326] on div "Preview This is how your input parameters will be applied: 1 Curate Learning Re…" at bounding box center [670, 265] width 261 height 374
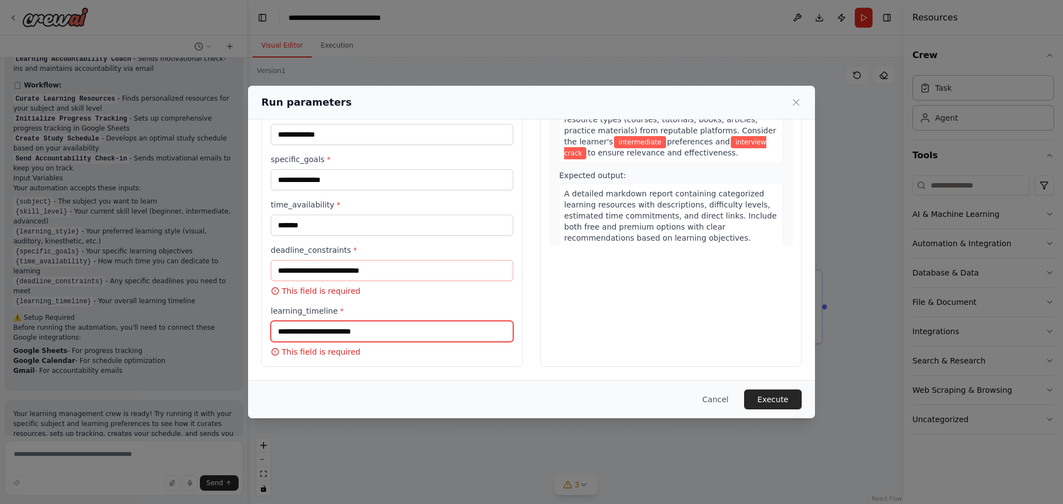
click at [298, 330] on input "learning_timeline *" at bounding box center [392, 331] width 242 height 21
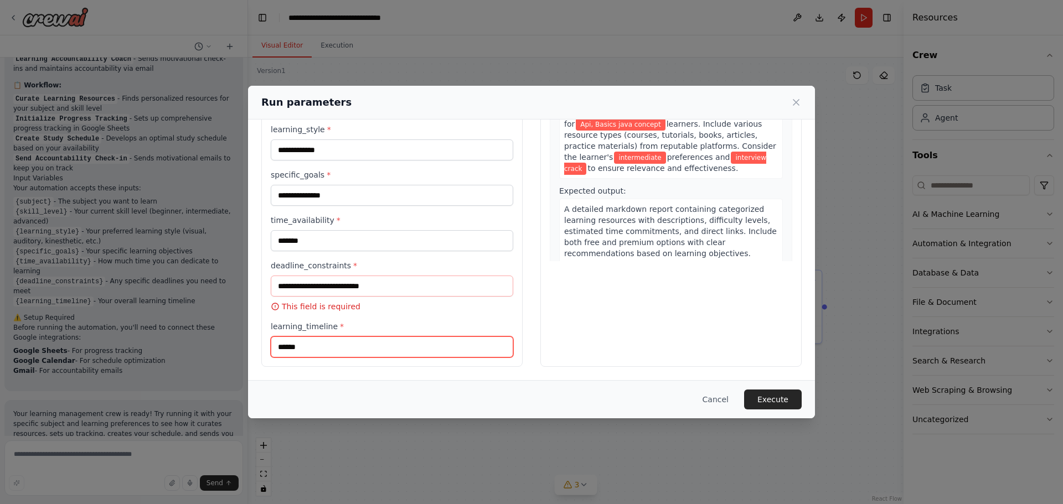
type input "******"
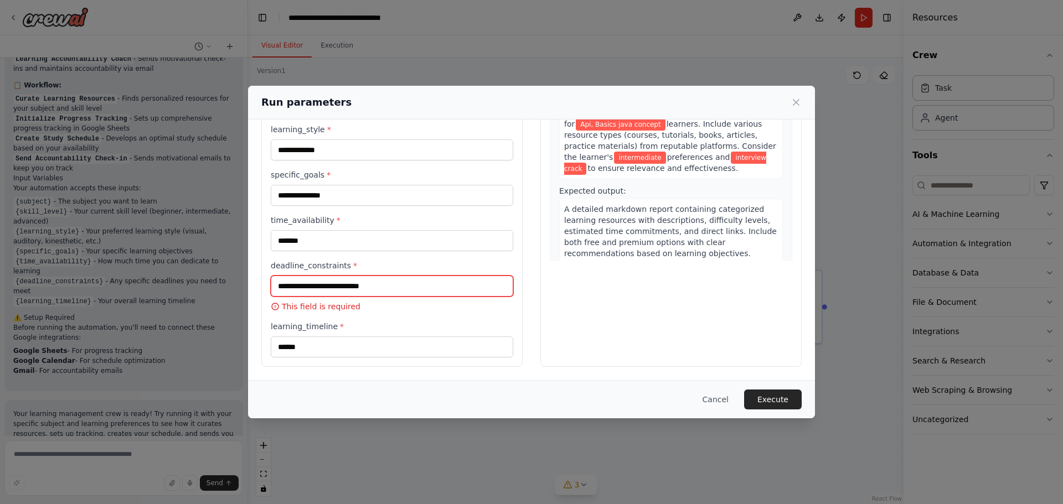
click at [349, 281] on input "deadline_constraints *" at bounding box center [392, 286] width 242 height 21
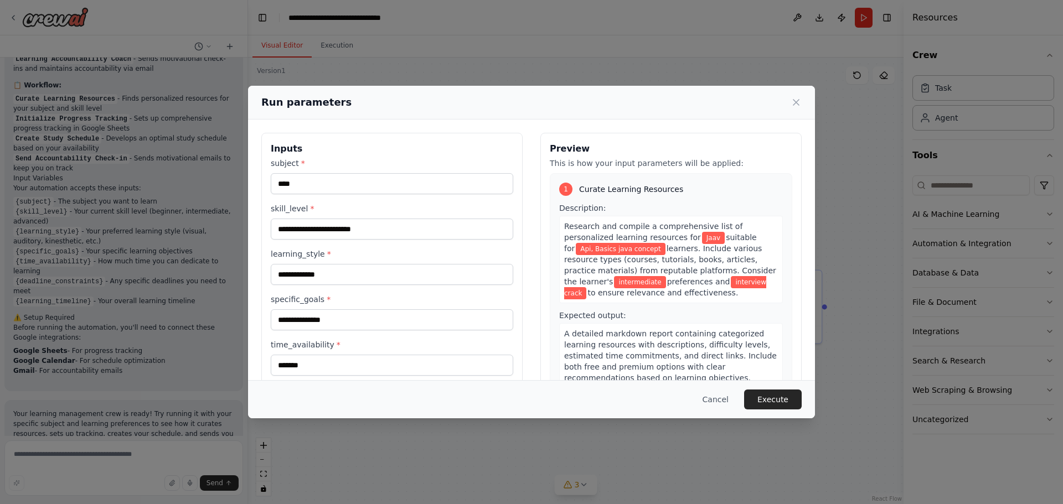
scroll to position [109, 0]
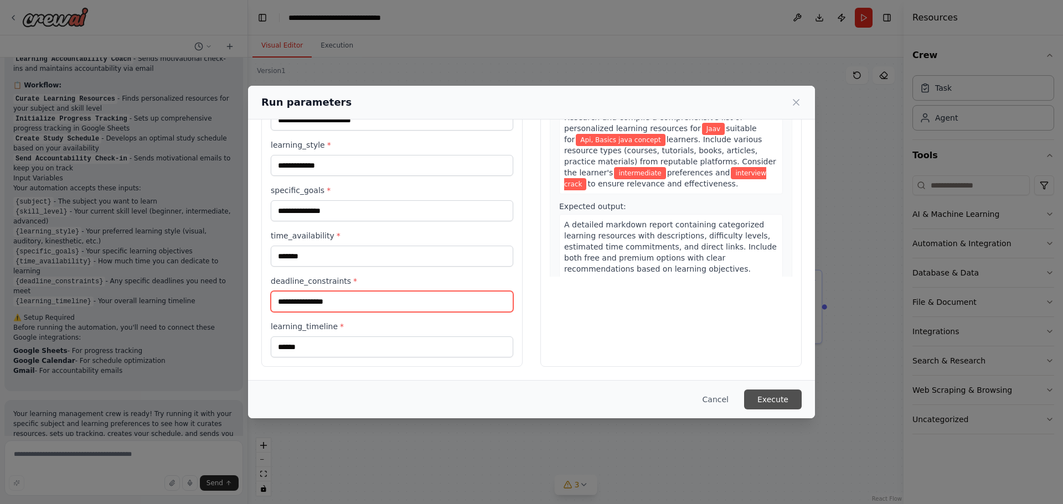
type input "**********"
click at [766, 394] on button "Execute" at bounding box center [773, 400] width 58 height 20
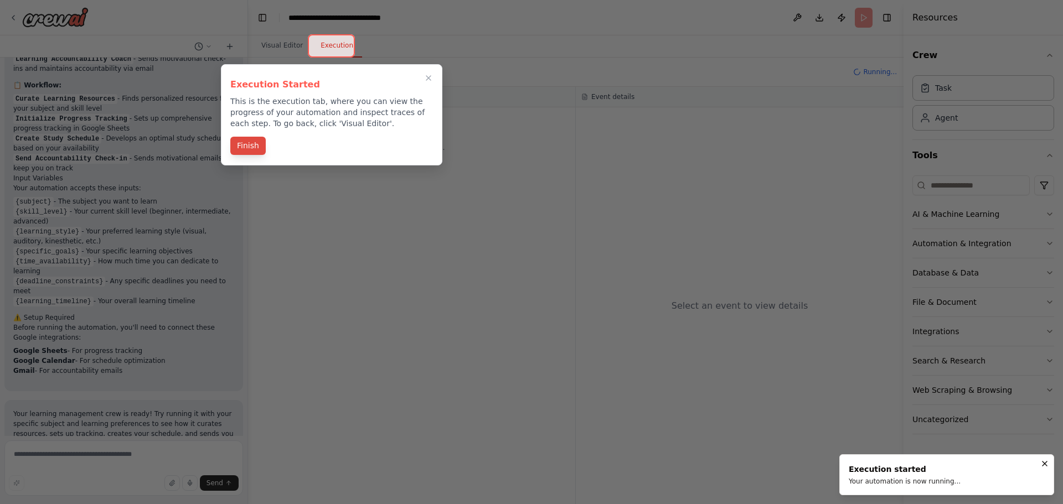
click at [250, 147] on button "Finish" at bounding box center [247, 146] width 35 height 18
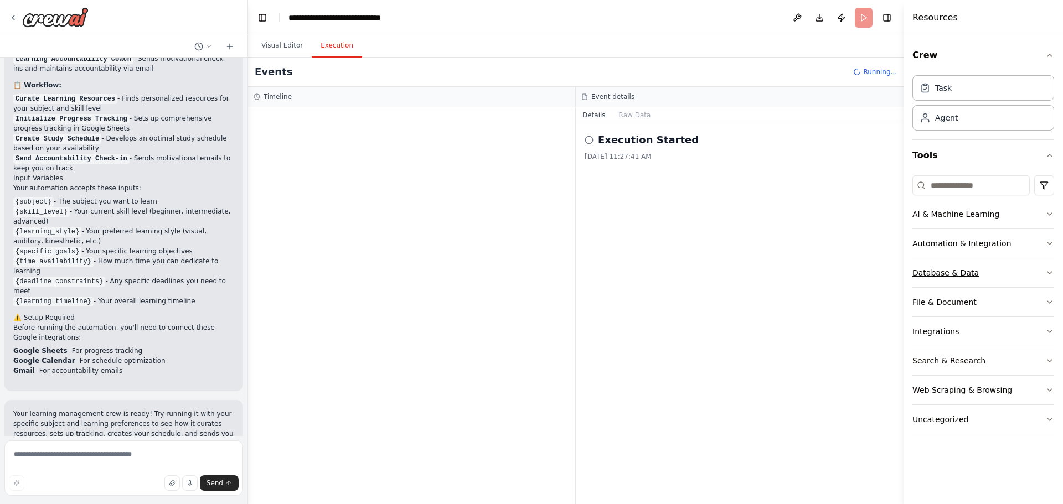
click at [1029, 272] on button "Database & Data" at bounding box center [983, 273] width 142 height 29
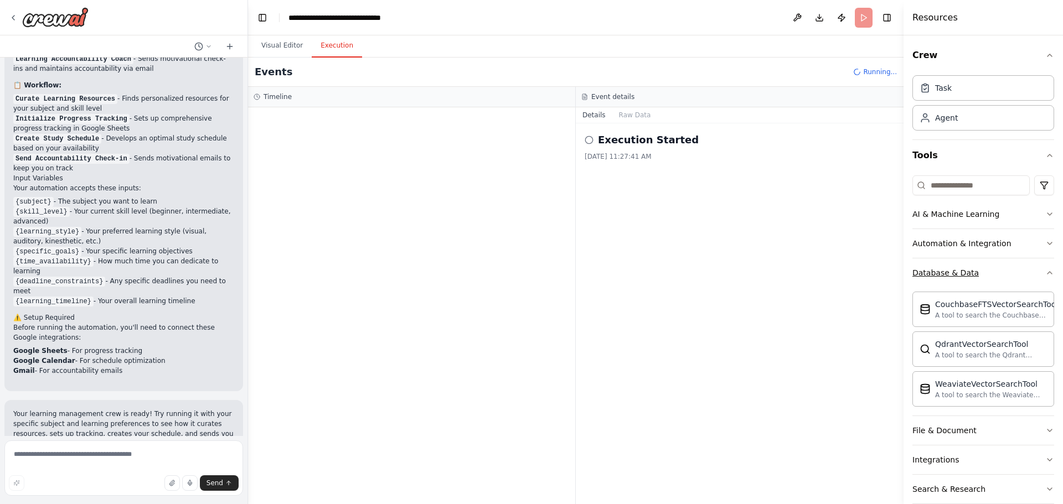
click at [1029, 272] on button "Database & Data" at bounding box center [983, 273] width 142 height 29
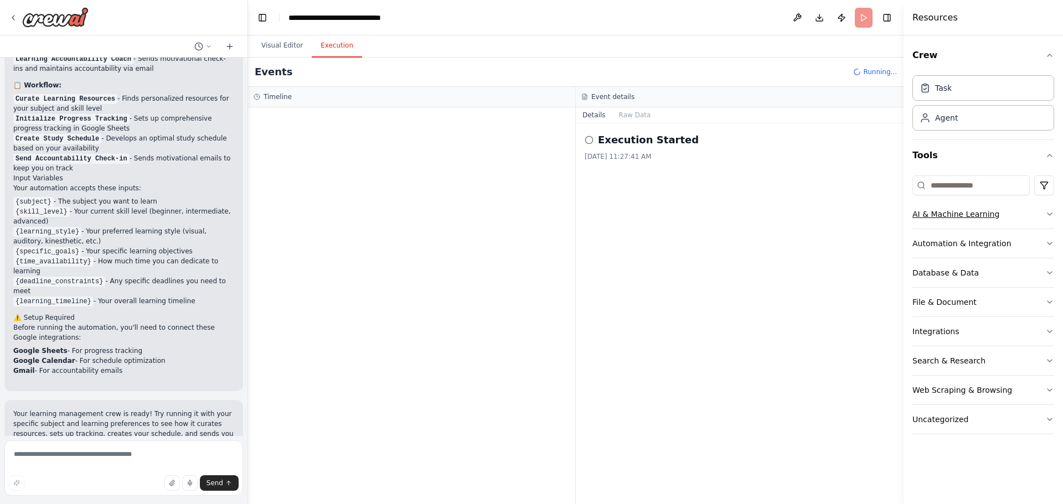
click at [1038, 220] on button "AI & Machine Learning" at bounding box center [983, 214] width 142 height 29
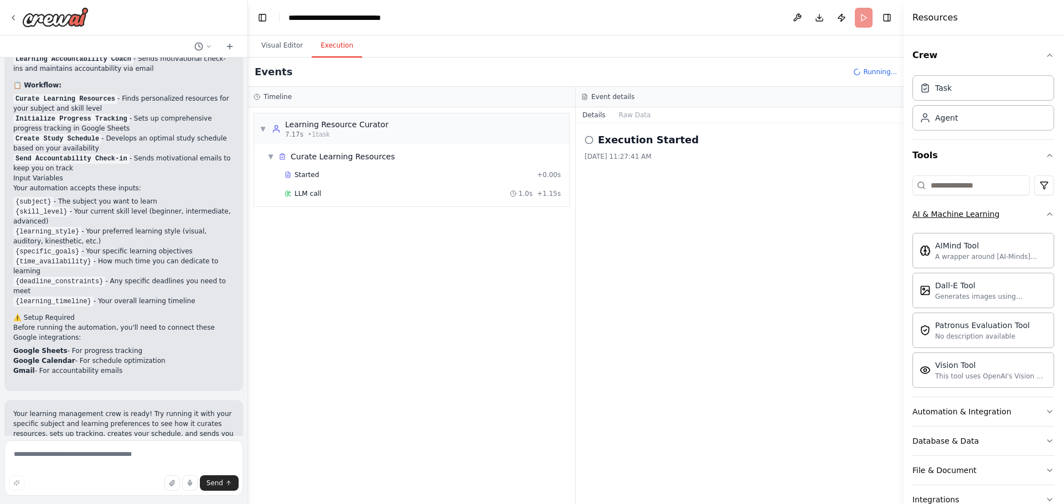
click at [1045, 216] on icon "button" at bounding box center [1049, 214] width 9 height 9
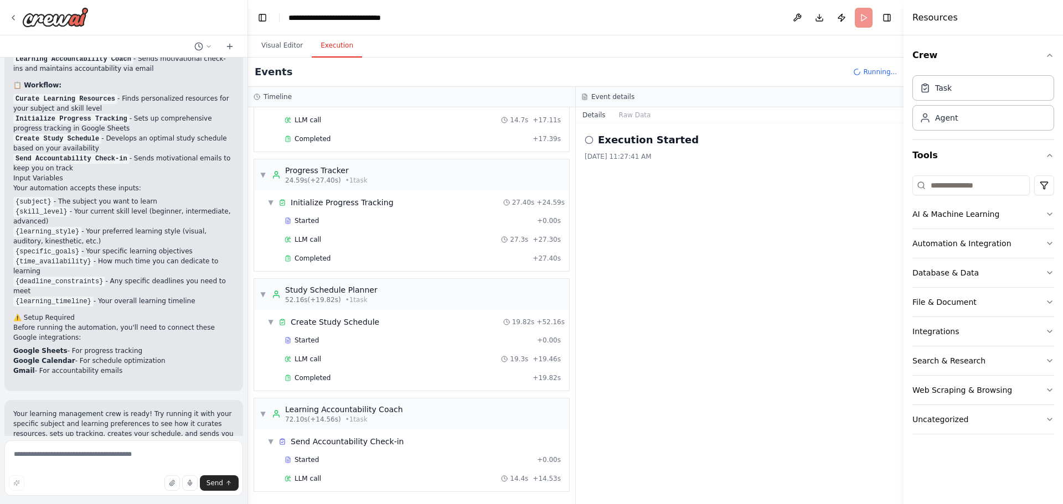
scroll to position [130, 0]
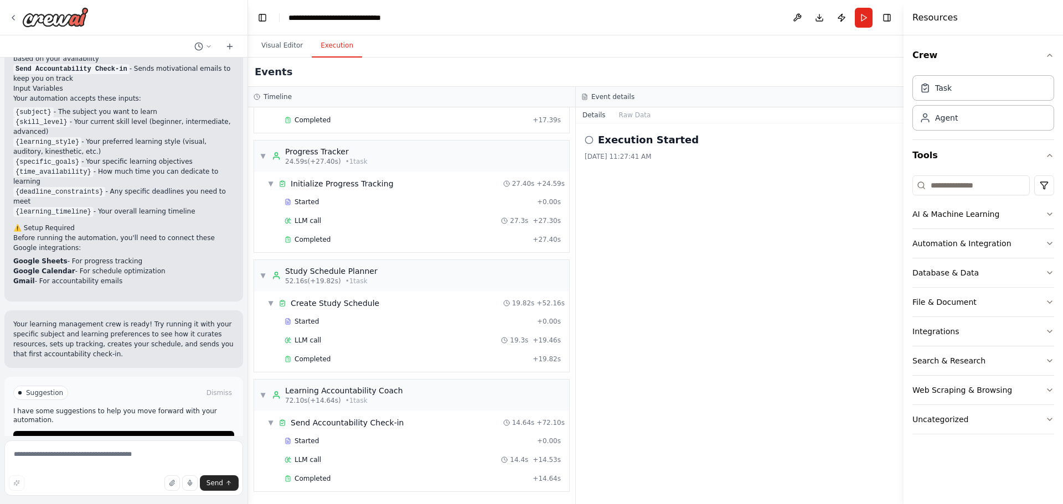
drag, startPoint x: 0, startPoint y: 298, endPoint x: 618, endPoint y: 228, distance: 622.4
click at [678, 222] on div "Execution Started 10/3/2025, 11:27:41 AM" at bounding box center [740, 313] width 328 height 381
click at [864, 16] on button "Run" at bounding box center [864, 18] width 18 height 20
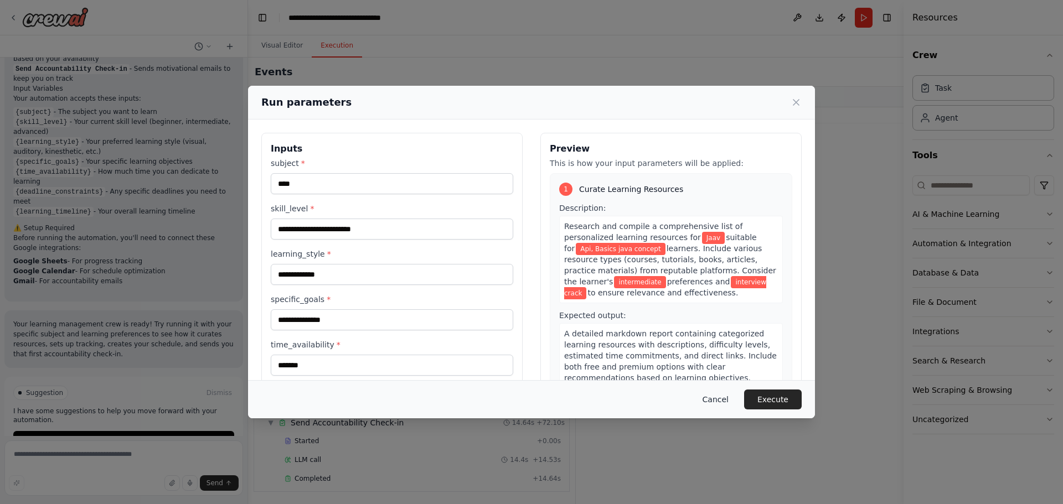
click at [720, 402] on button "Cancel" at bounding box center [716, 400] width 44 height 20
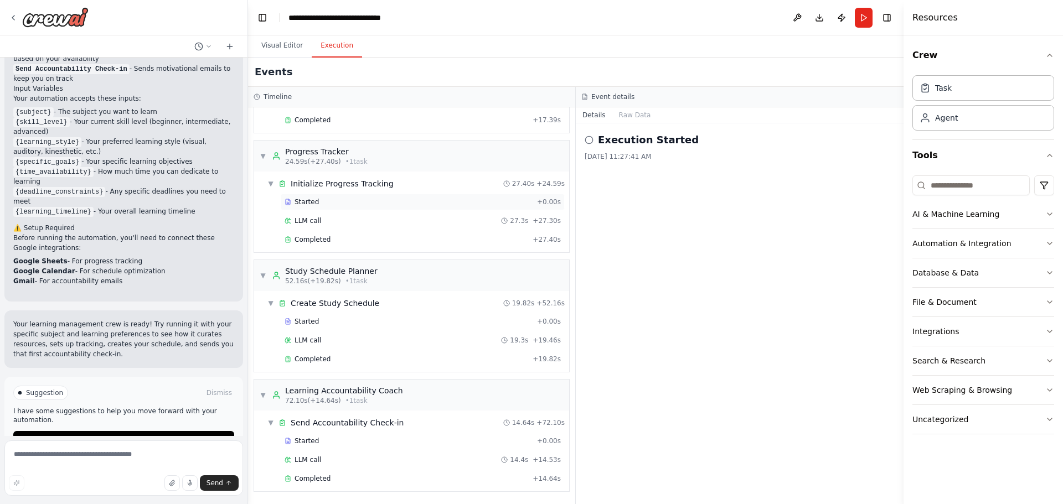
click at [309, 201] on span "Started" at bounding box center [307, 202] width 24 height 9
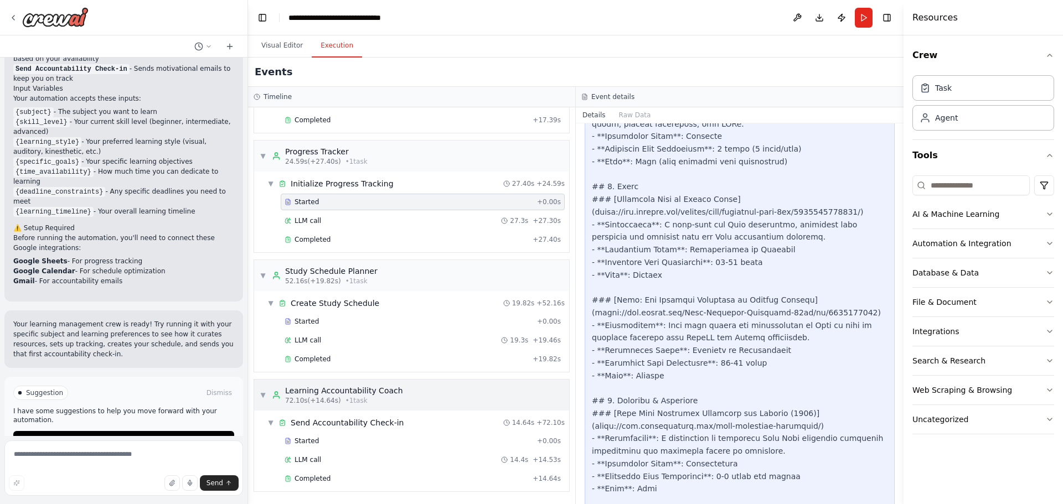
scroll to position [0, 0]
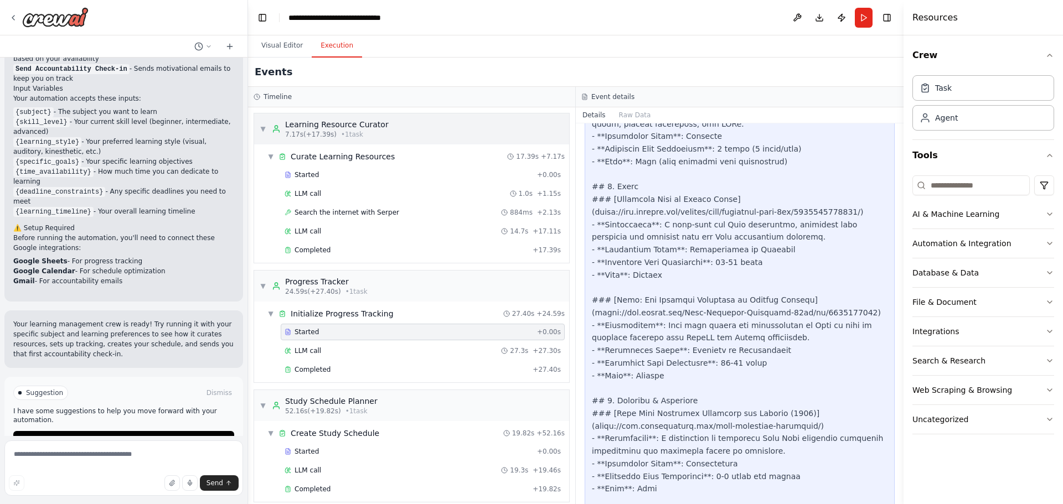
click at [332, 128] on div "Learning Resource Curator" at bounding box center [337, 124] width 104 height 11
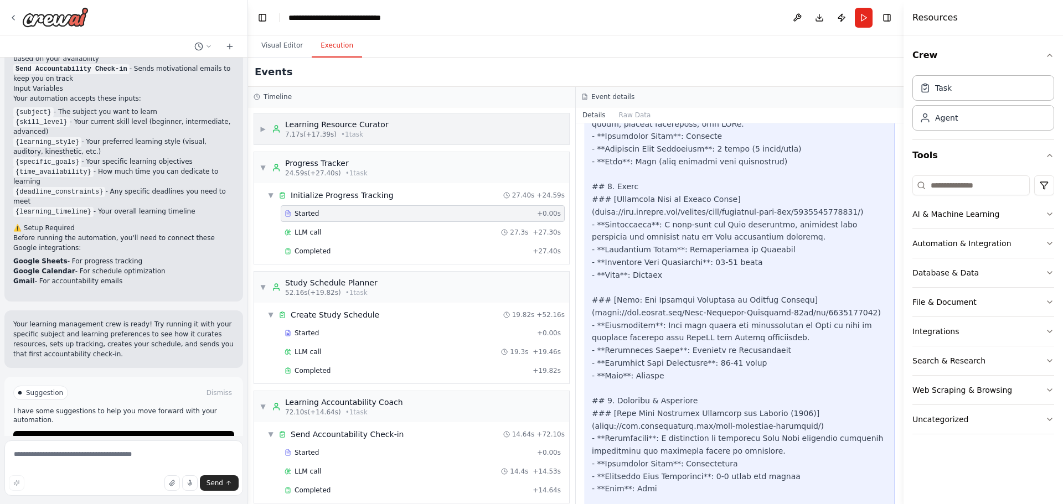
click at [341, 132] on span "• 1 task" at bounding box center [352, 134] width 22 height 9
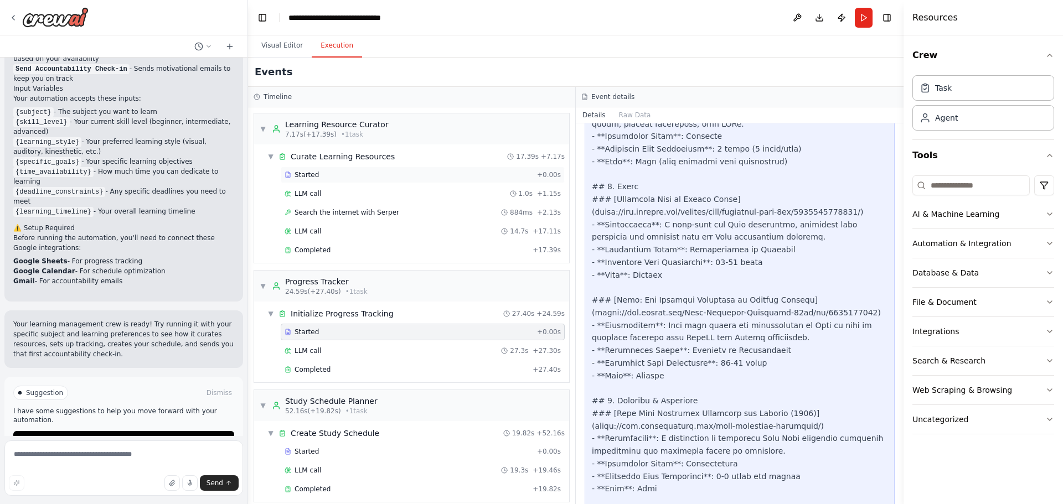
click at [303, 177] on span "Started" at bounding box center [307, 175] width 24 height 9
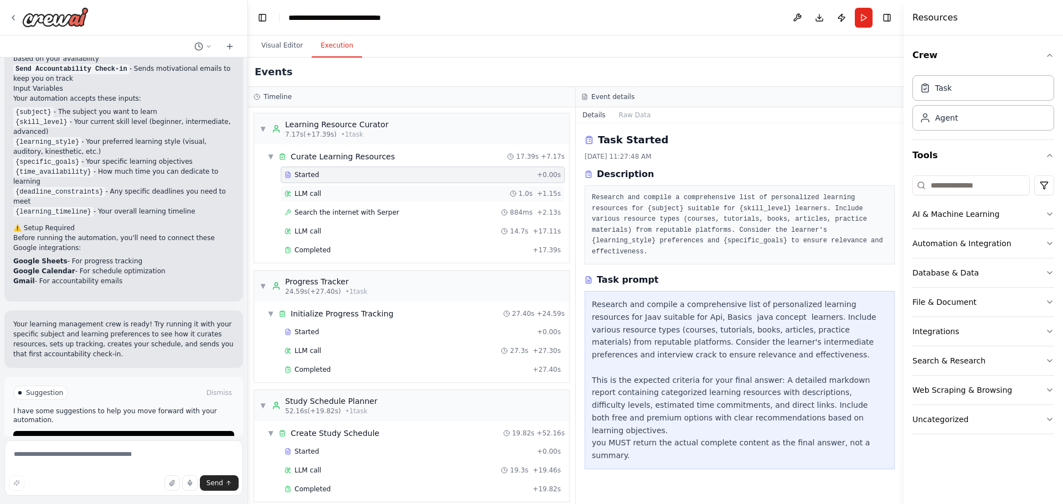
click at [335, 193] on div "LLM call 1.0s + 1.15s" at bounding box center [423, 193] width 276 height 9
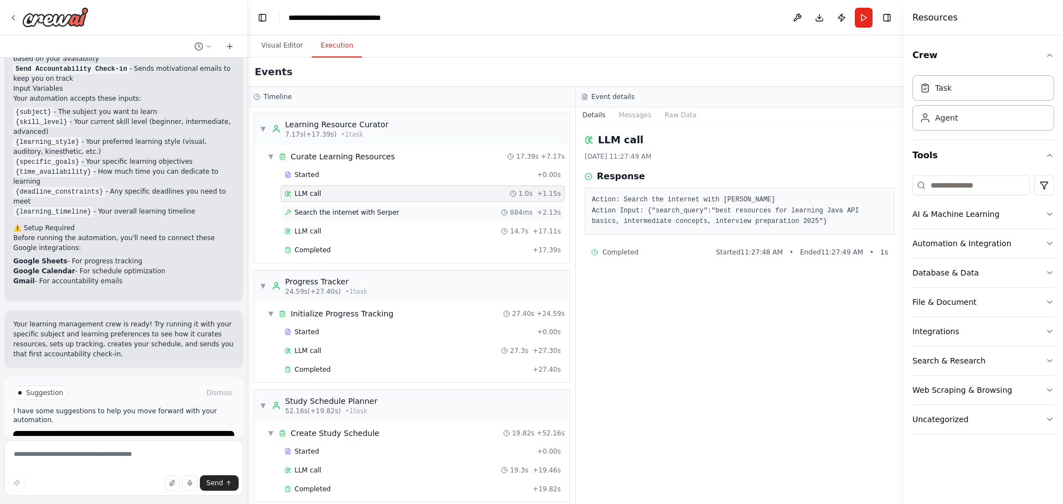
click at [352, 215] on span "Search the internet with Serper" at bounding box center [347, 212] width 105 height 9
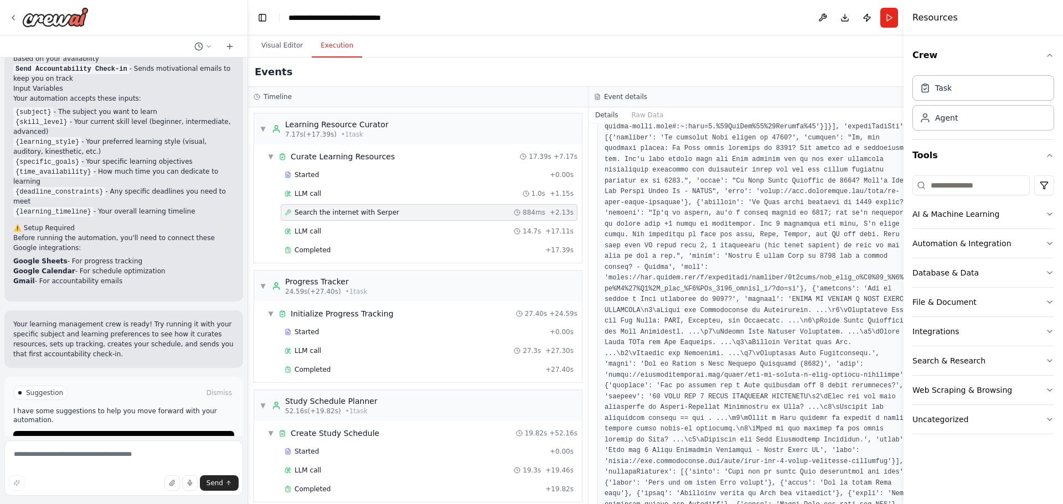
scroll to position [1141, 0]
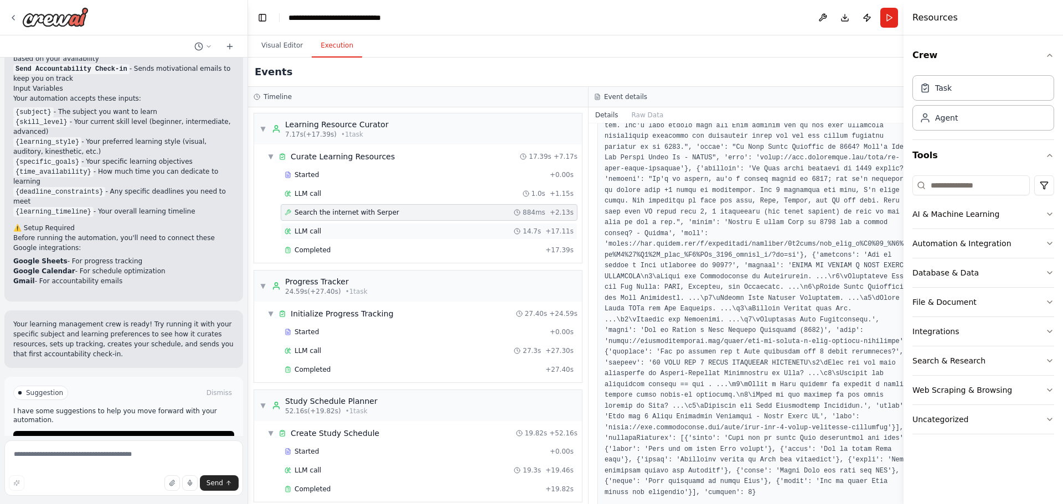
click at [322, 230] on div "LLM call 14.7s + 17.11s" at bounding box center [429, 231] width 289 height 9
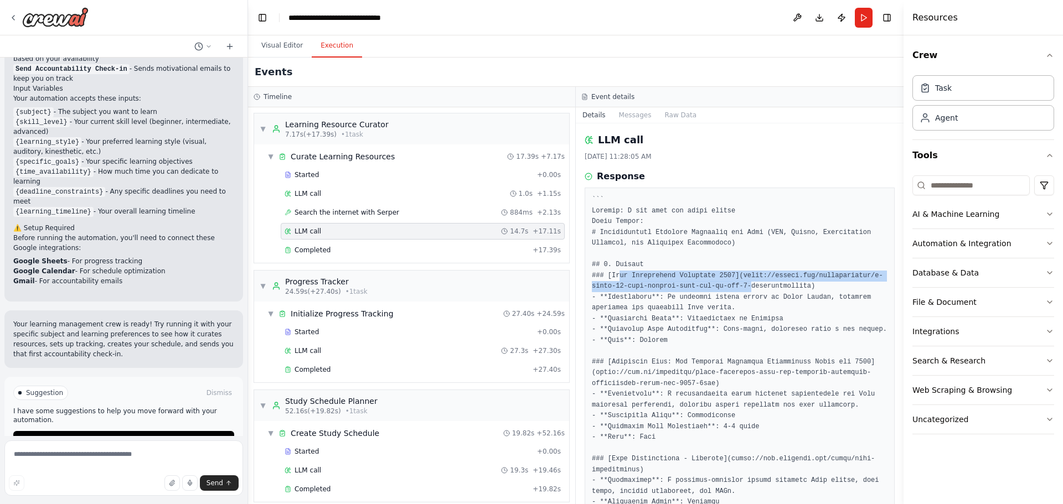
drag, startPoint x: 616, startPoint y: 272, endPoint x: 738, endPoint y: 283, distance: 122.2
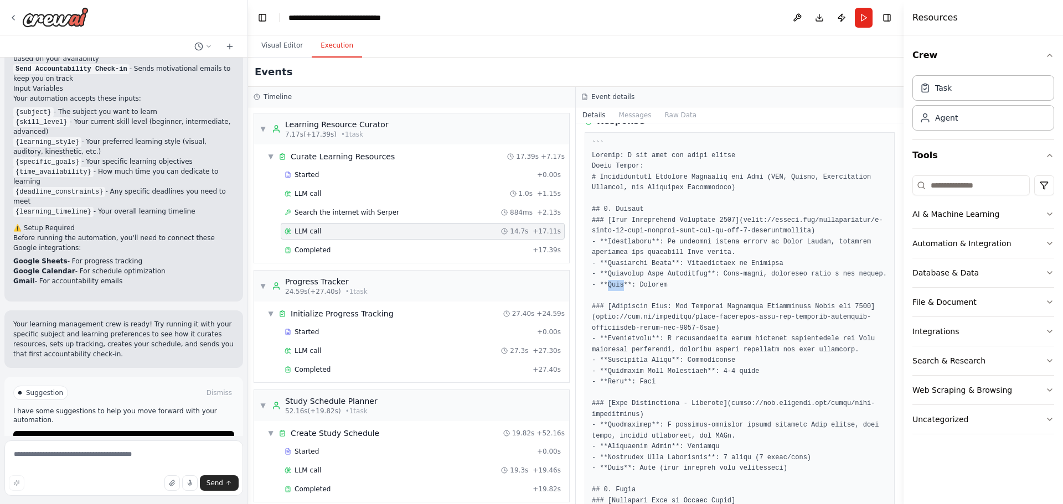
scroll to position [111, 0]
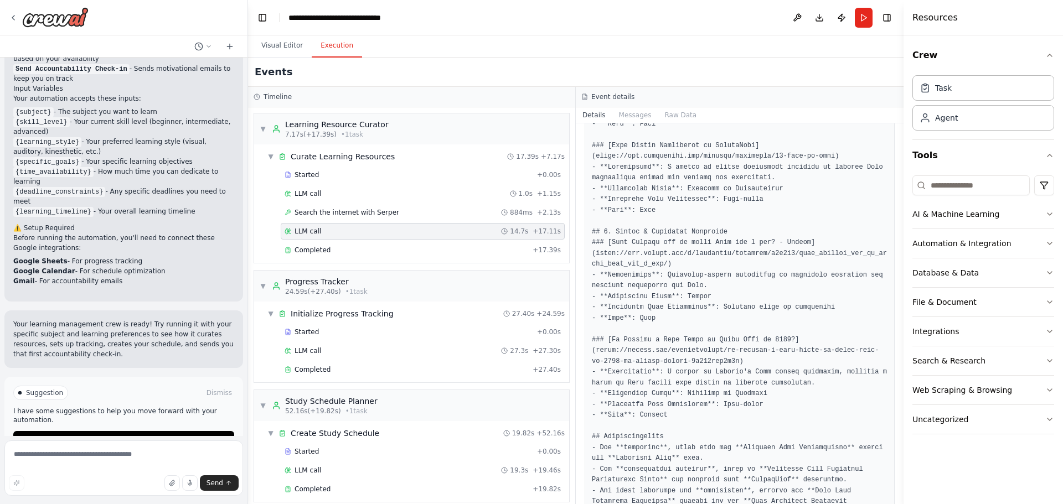
scroll to position [970, 0]
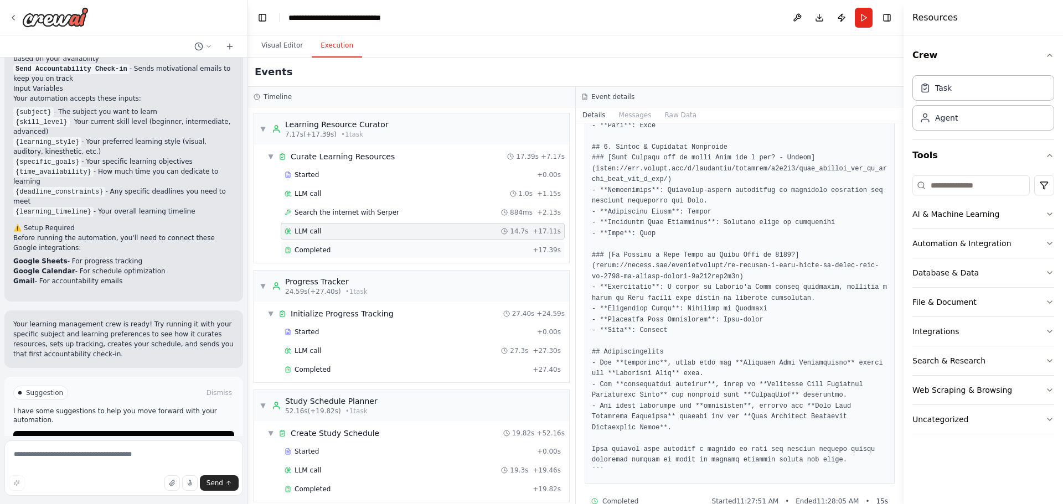
click at [302, 249] on span "Completed" at bounding box center [313, 250] width 36 height 9
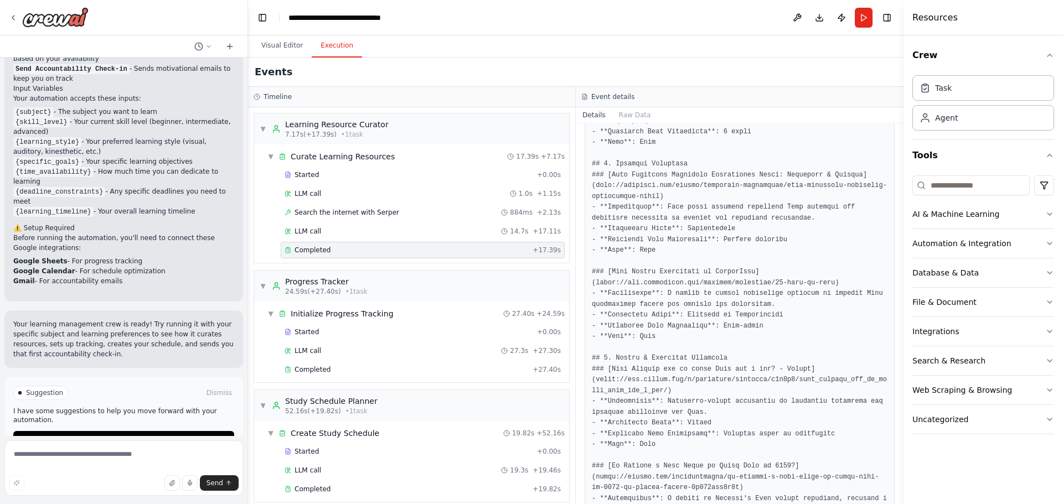
scroll to position [996, 0]
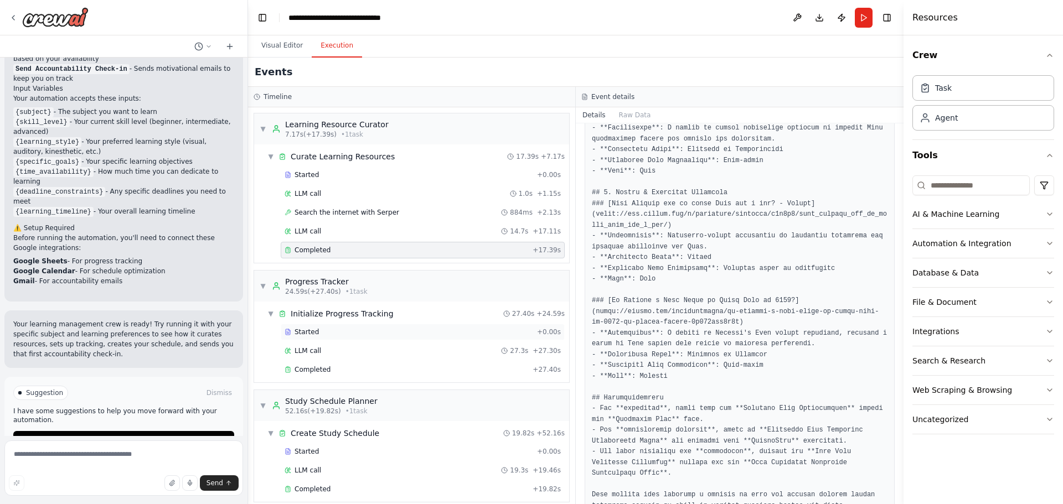
click at [343, 334] on div "Started" at bounding box center [409, 332] width 248 height 9
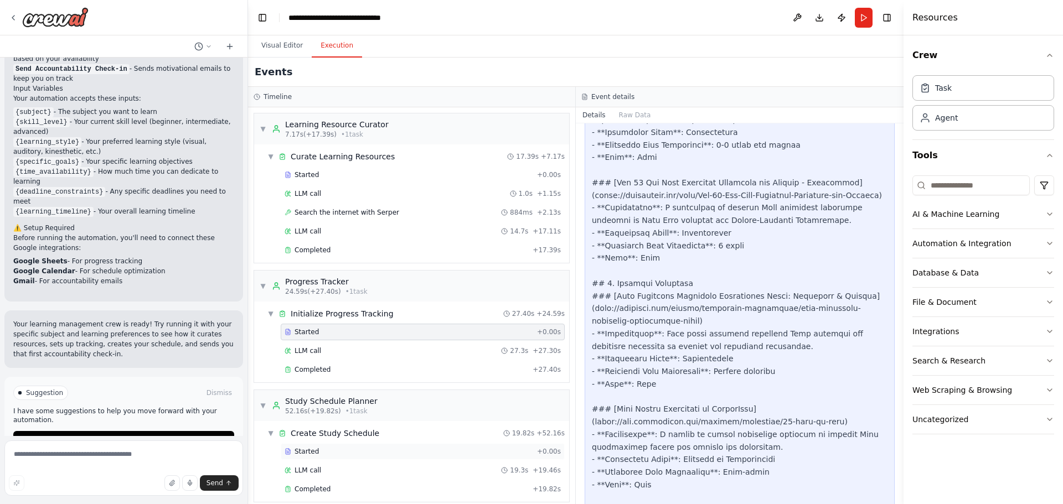
scroll to position [130, 0]
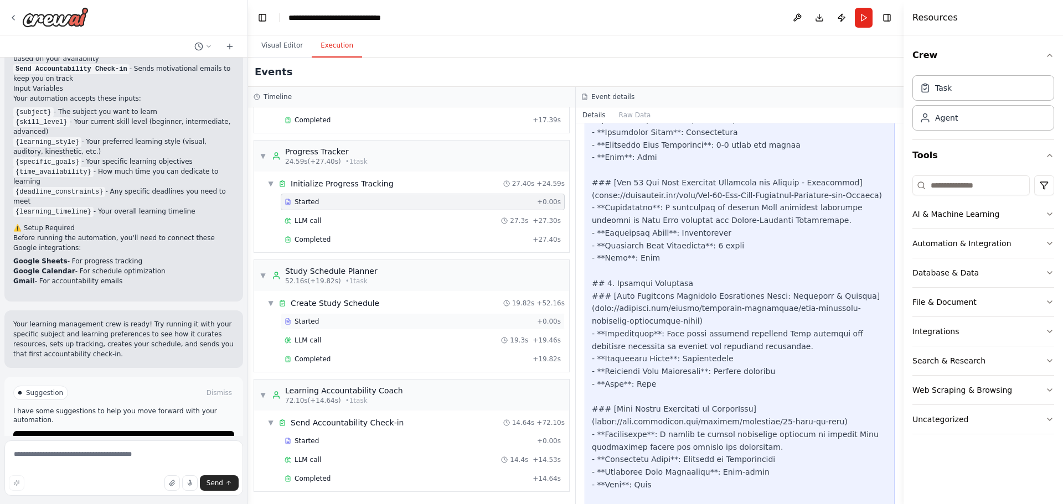
click at [344, 318] on div "Started" at bounding box center [409, 321] width 248 height 9
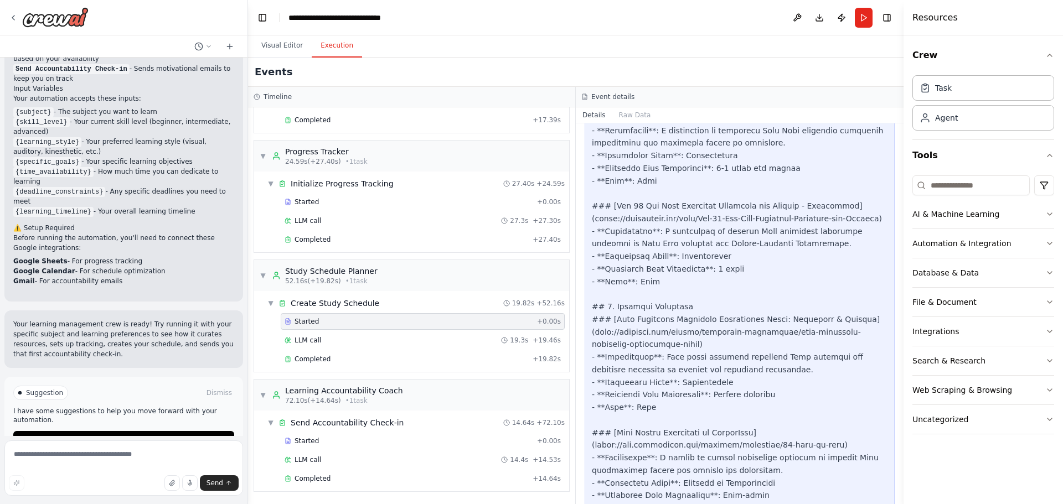
scroll to position [1009, 0]
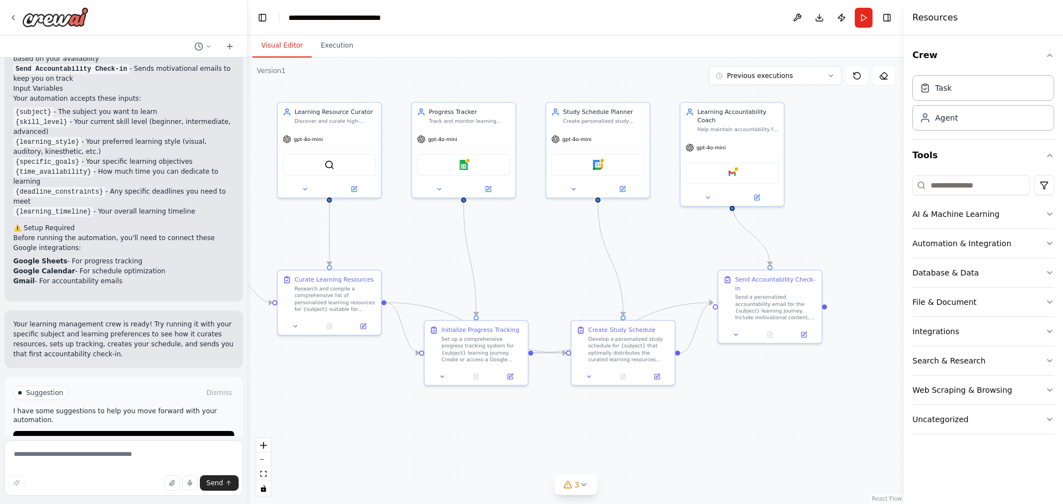
click at [291, 49] on button "Visual Editor" at bounding box center [281, 45] width 59 height 23
click at [819, 16] on button "Download" at bounding box center [819, 18] width 18 height 20
click at [12, 15] on icon at bounding box center [13, 17] width 9 height 9
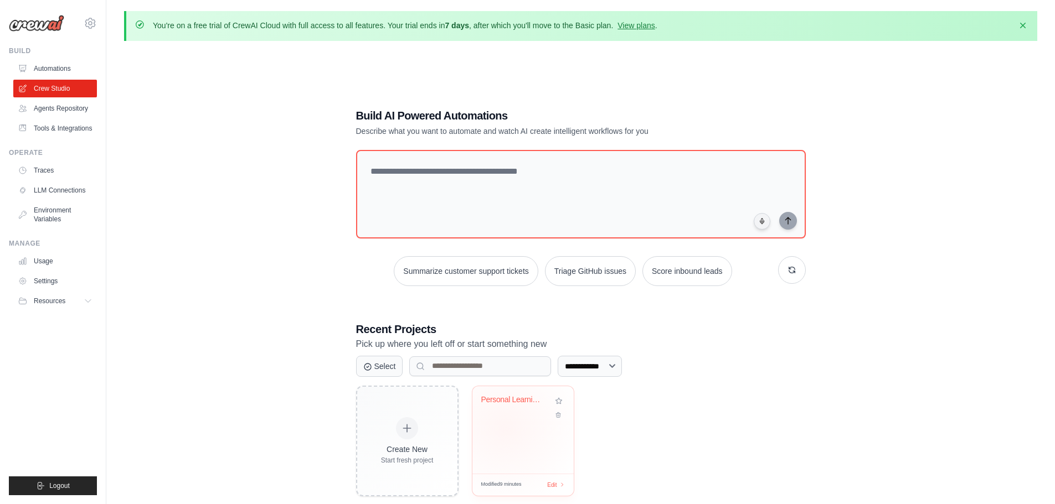
click at [505, 428] on div "Personal Learning Management Crew" at bounding box center [522, 429] width 101 height 87
click at [48, 110] on link "Agents Repository" at bounding box center [56, 109] width 84 height 18
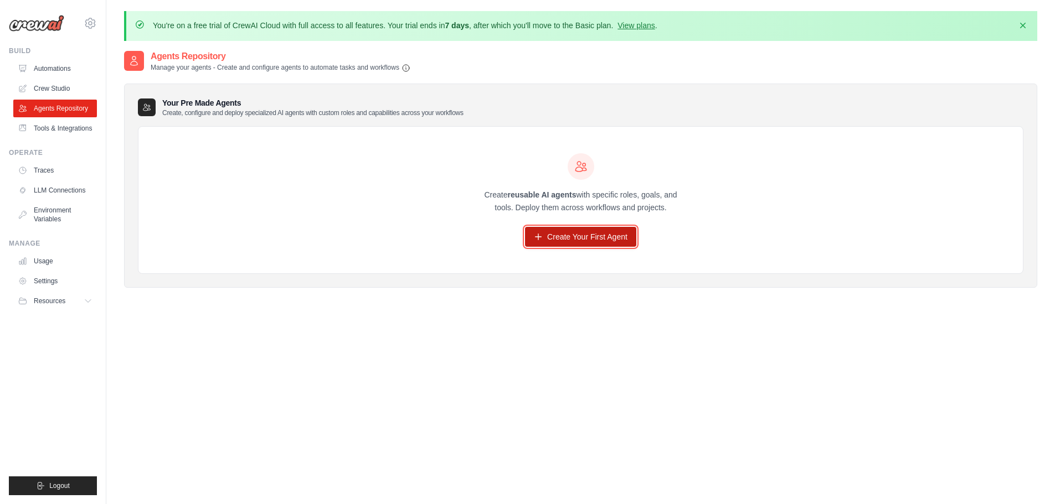
click at [585, 236] on link "Create Your First Agent" at bounding box center [580, 237] width 111 height 20
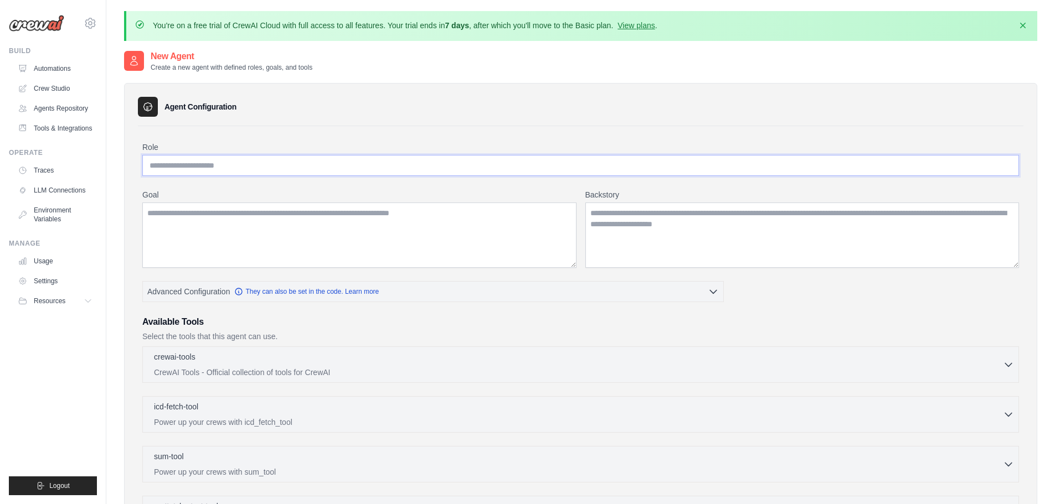
click at [228, 166] on input "Role" at bounding box center [580, 165] width 876 height 21
type input "****"
click at [390, 226] on textarea "Goal" at bounding box center [359, 235] width 434 height 65
type textarea "*********"
click at [245, 370] on p "CrewAI Tools - Official collection of tools for CrewAI" at bounding box center [578, 371] width 849 height 11
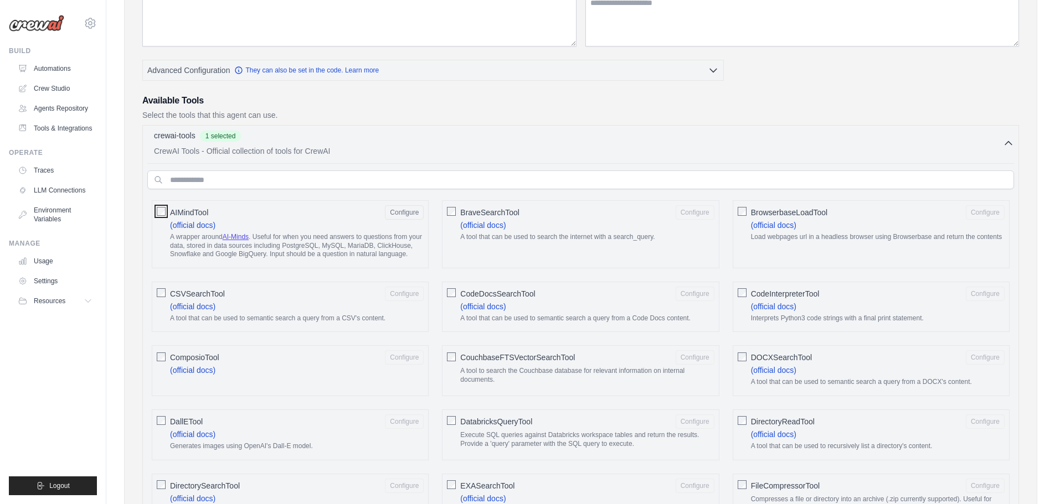
scroll to position [166, 0]
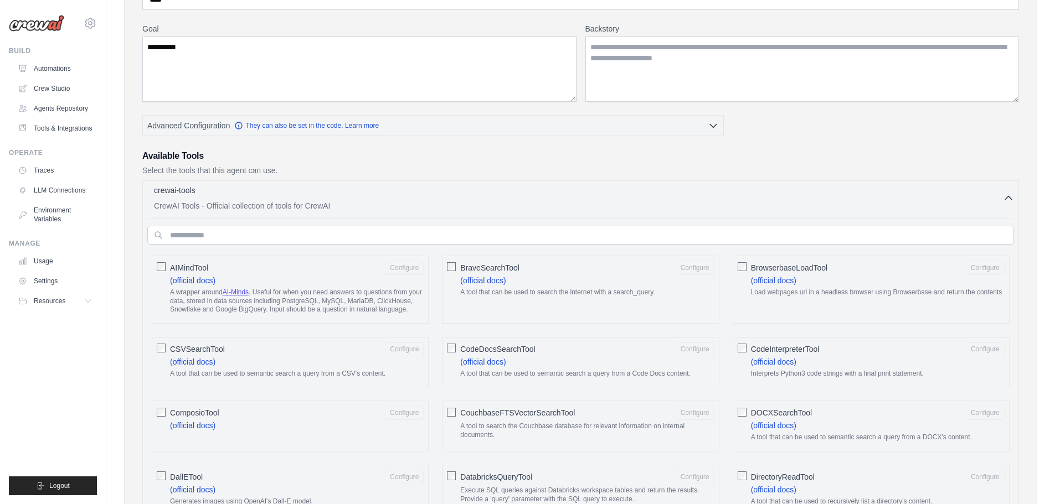
click at [1004, 193] on icon "button" at bounding box center [1008, 198] width 11 height 11
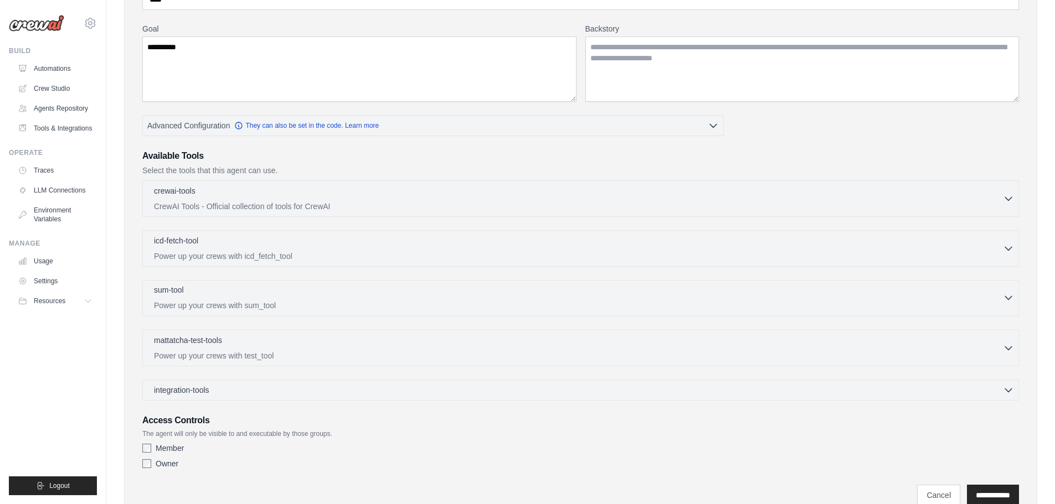
scroll to position [213, 0]
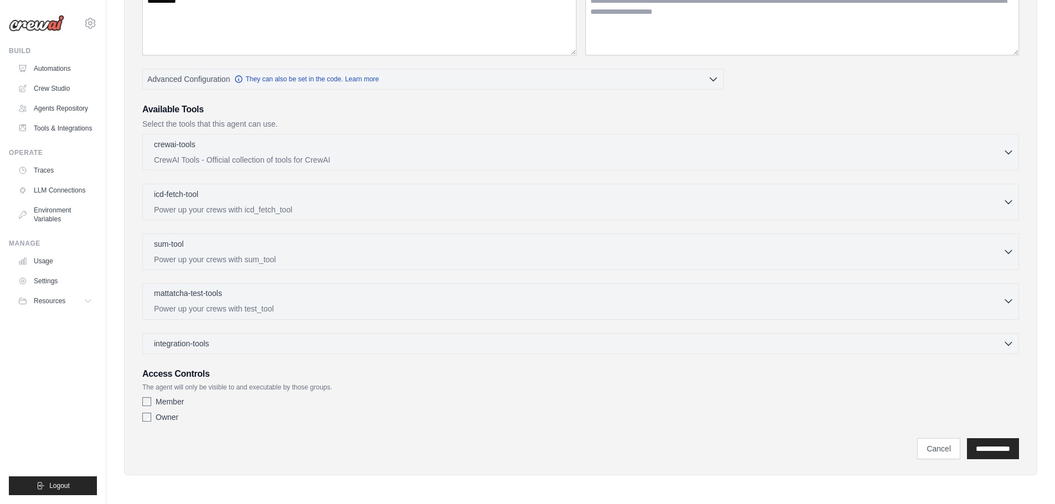
click at [240, 308] on p "Power up your crews with test_tool" at bounding box center [578, 308] width 849 height 11
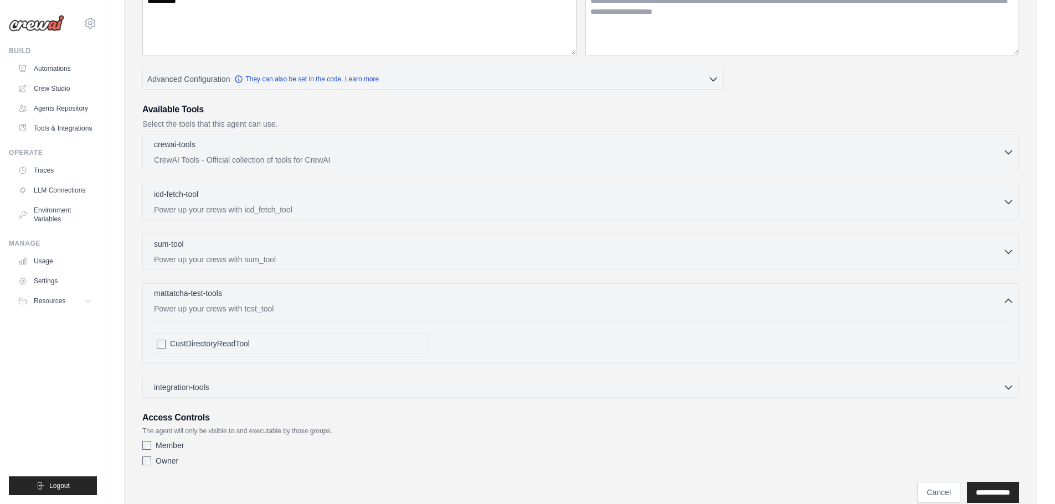
click at [240, 308] on p "Power up your crews with test_tool" at bounding box center [578, 308] width 849 height 11
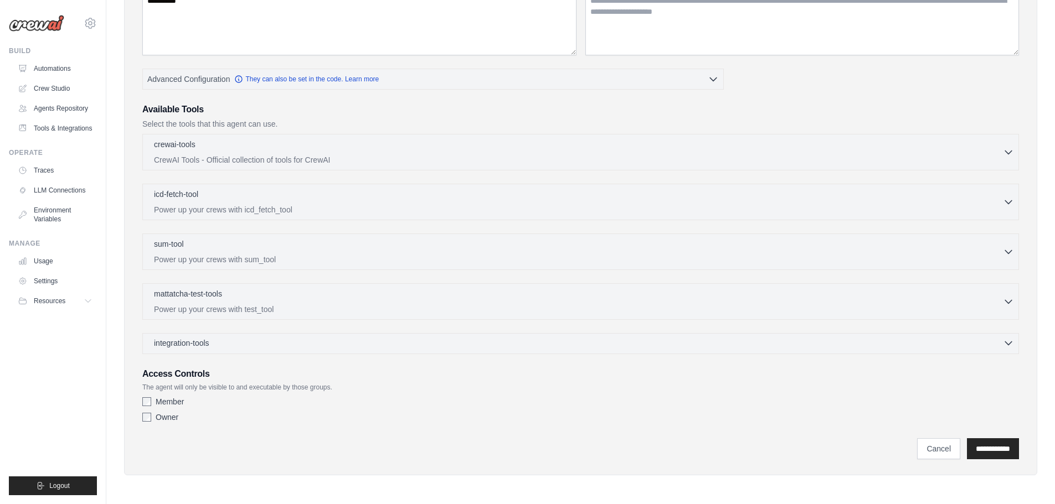
click at [209, 346] on div "integration-tools 0 selected" at bounding box center [184, 343] width 60 height 11
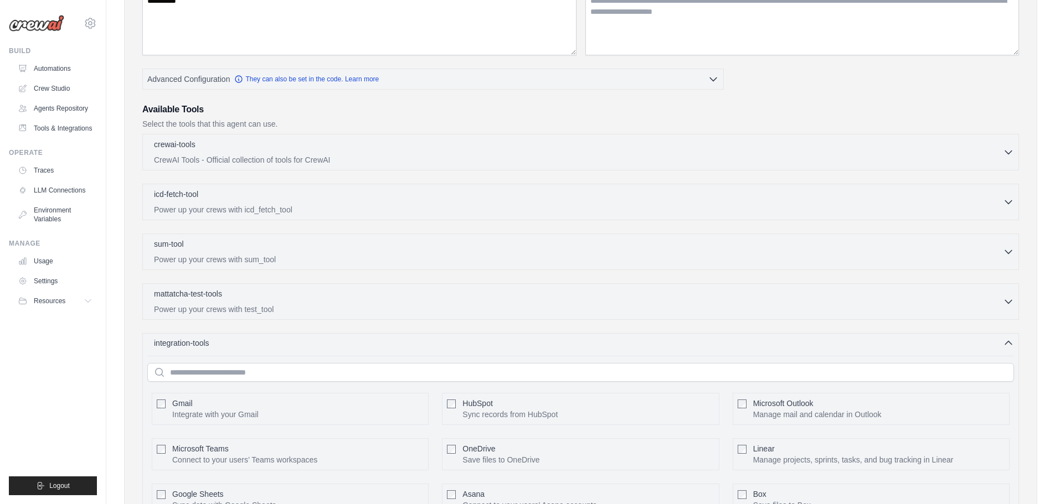
click at [209, 346] on div "integration-tools 0 selected" at bounding box center [184, 343] width 60 height 11
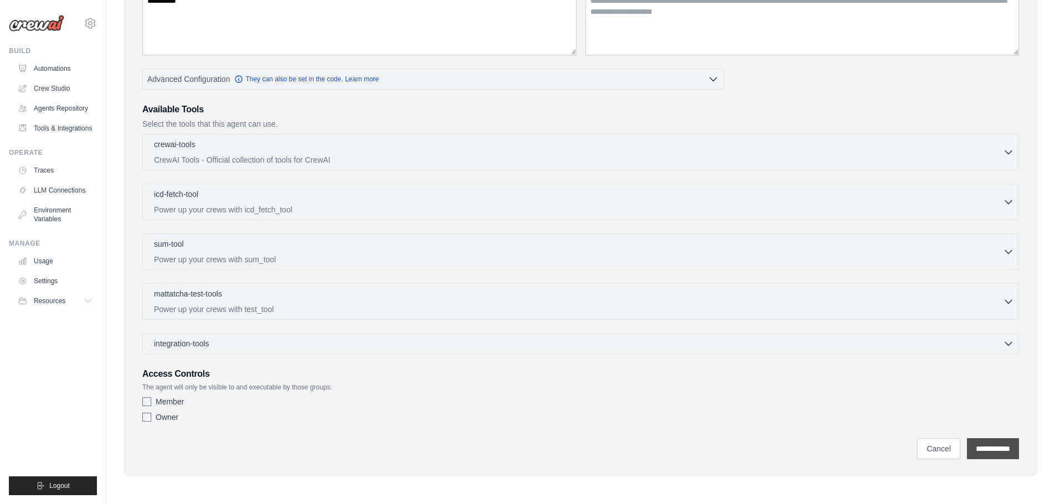
click at [1010, 443] on input "**********" at bounding box center [993, 448] width 52 height 21
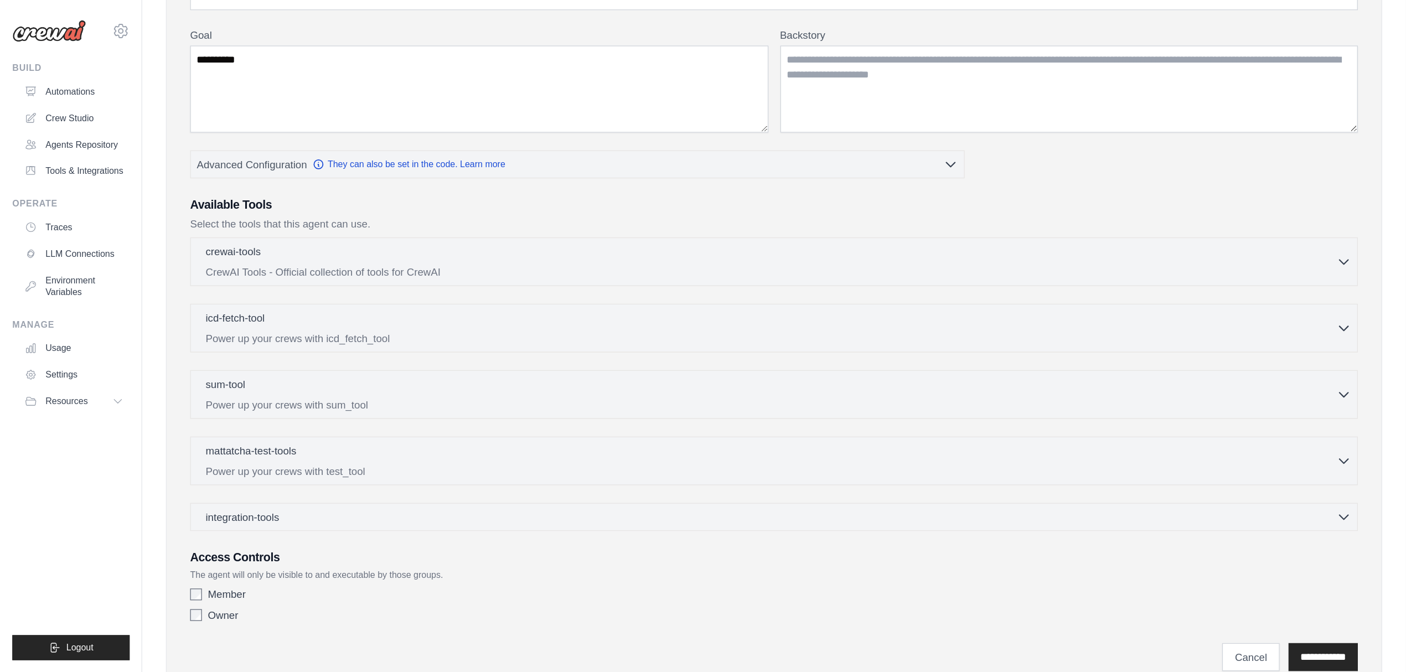
scroll to position [0, 0]
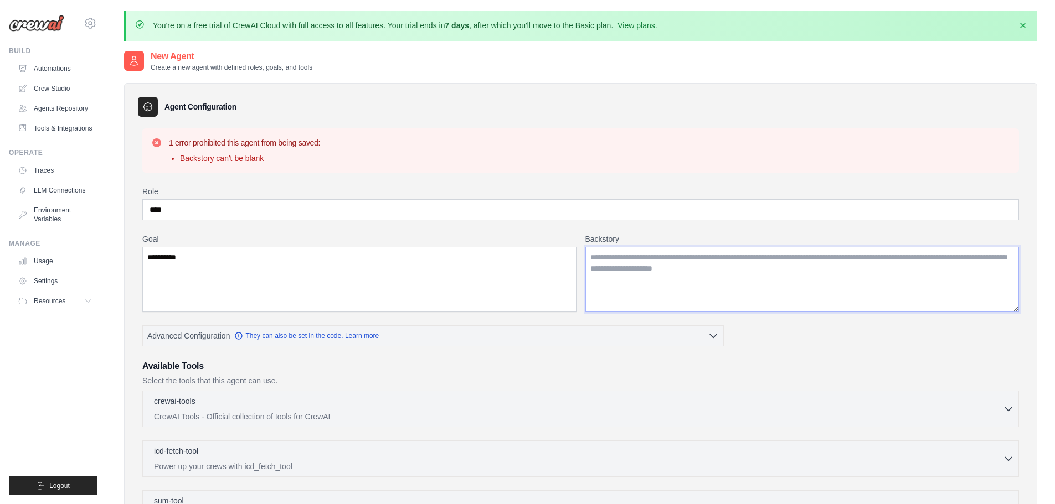
click at [636, 258] on textarea "Backstory" at bounding box center [802, 279] width 434 height 65
type textarea "*"
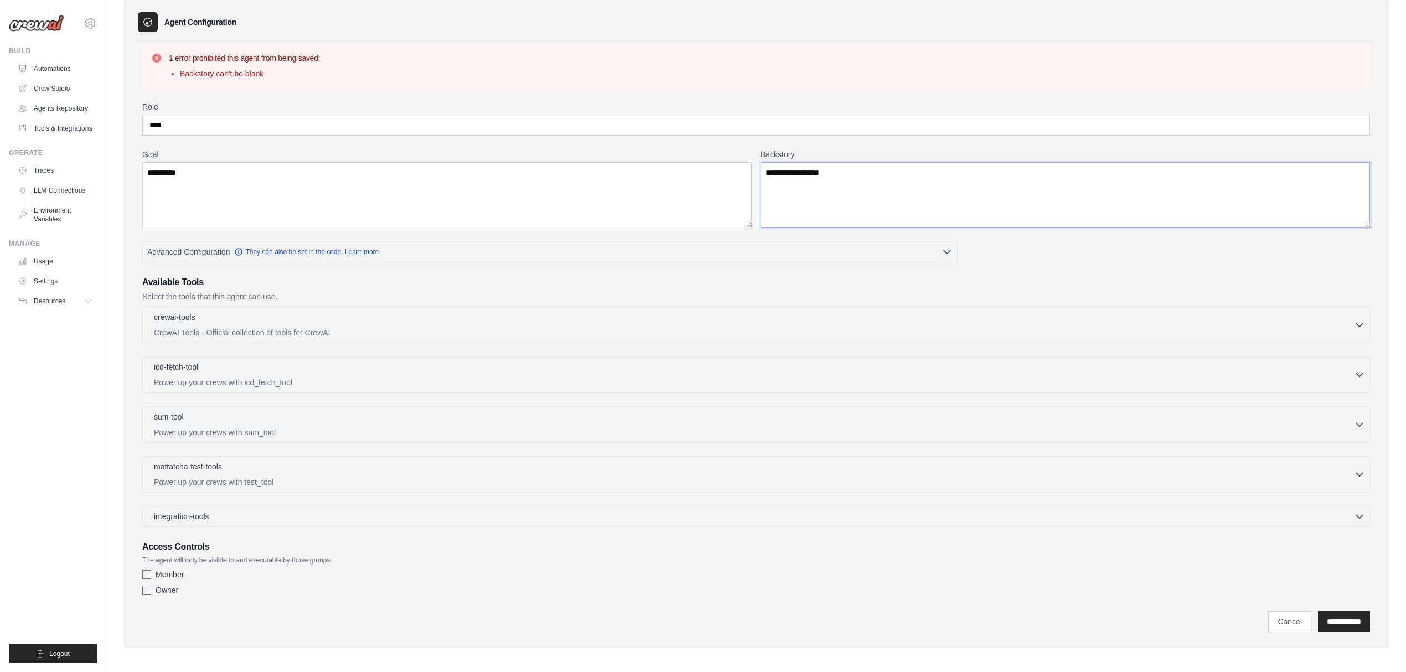
scroll to position [93, 0]
type textarea "**********"
click at [1054, 504] on input "**********" at bounding box center [1344, 616] width 52 height 21
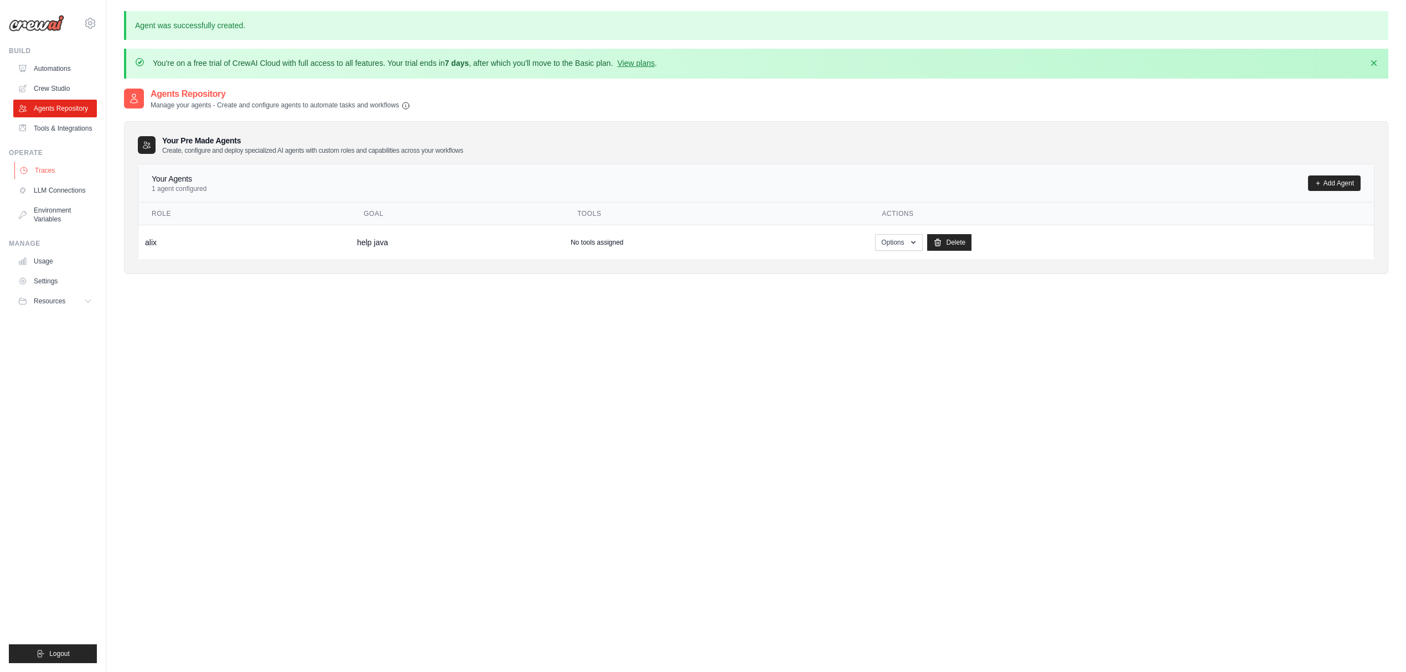
click at [49, 179] on link "Traces" at bounding box center [56, 171] width 84 height 18
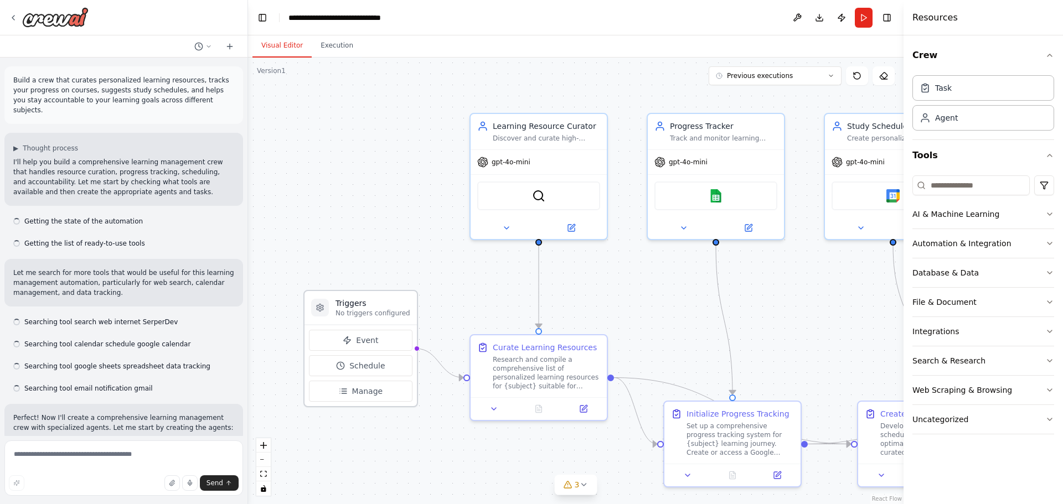
scroll to position [890, 0]
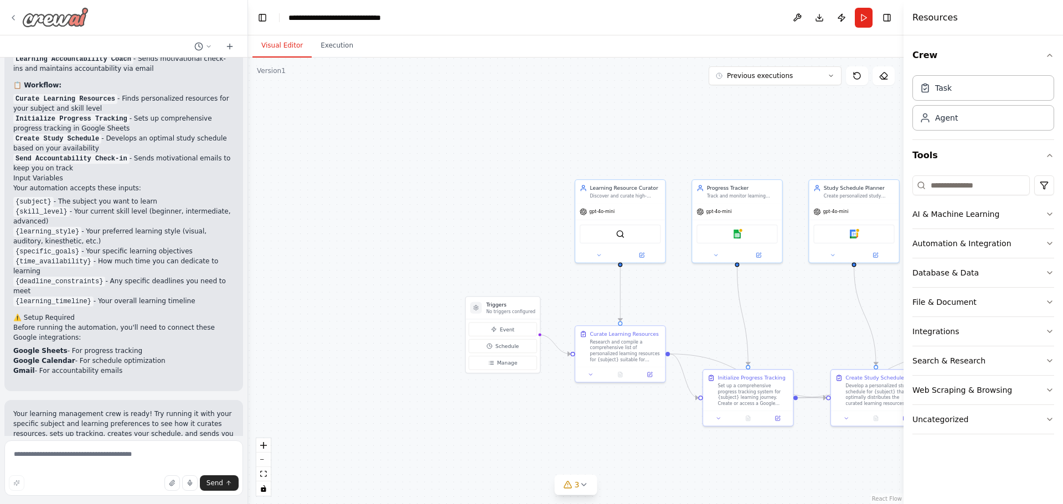
click at [14, 13] on icon at bounding box center [13, 17] width 9 height 9
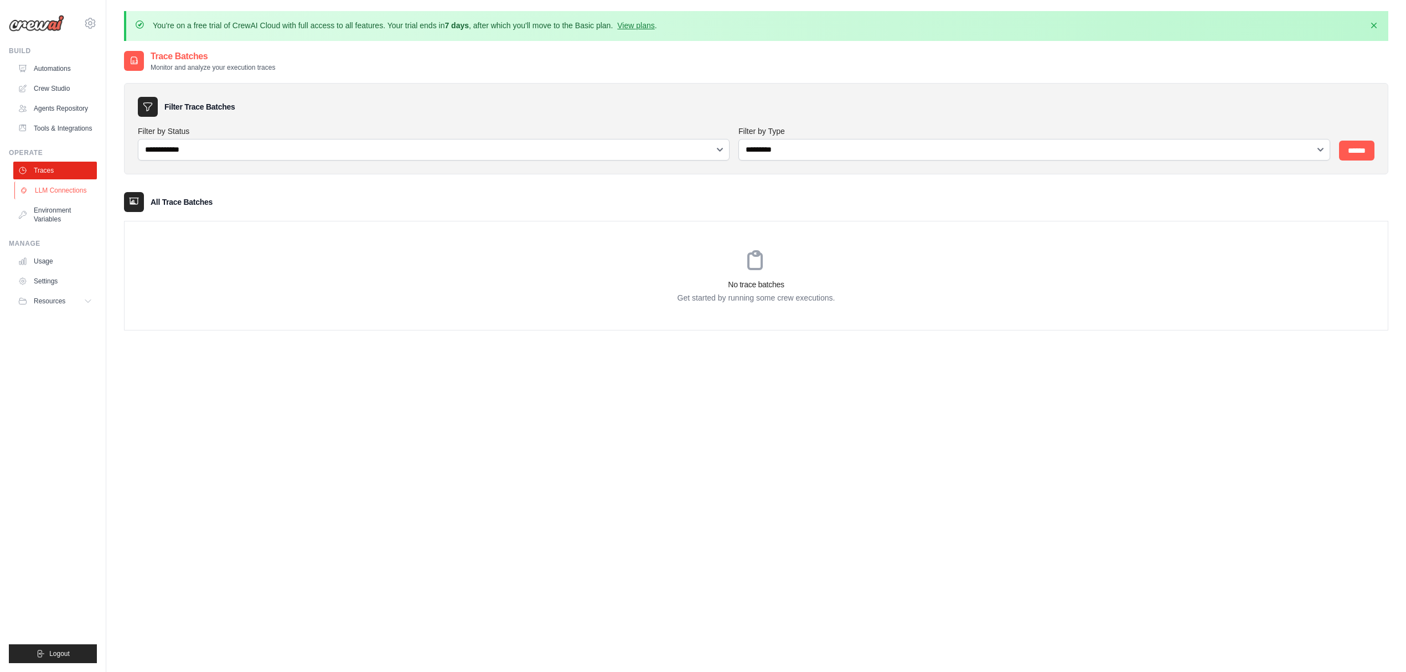
click at [71, 197] on link "LLM Connections" at bounding box center [56, 191] width 84 height 18
click at [32, 223] on link "Environment Variables" at bounding box center [56, 215] width 84 height 27
click at [38, 268] on link "Usage" at bounding box center [56, 261] width 84 height 18
click at [49, 304] on button "Resources" at bounding box center [56, 301] width 84 height 18
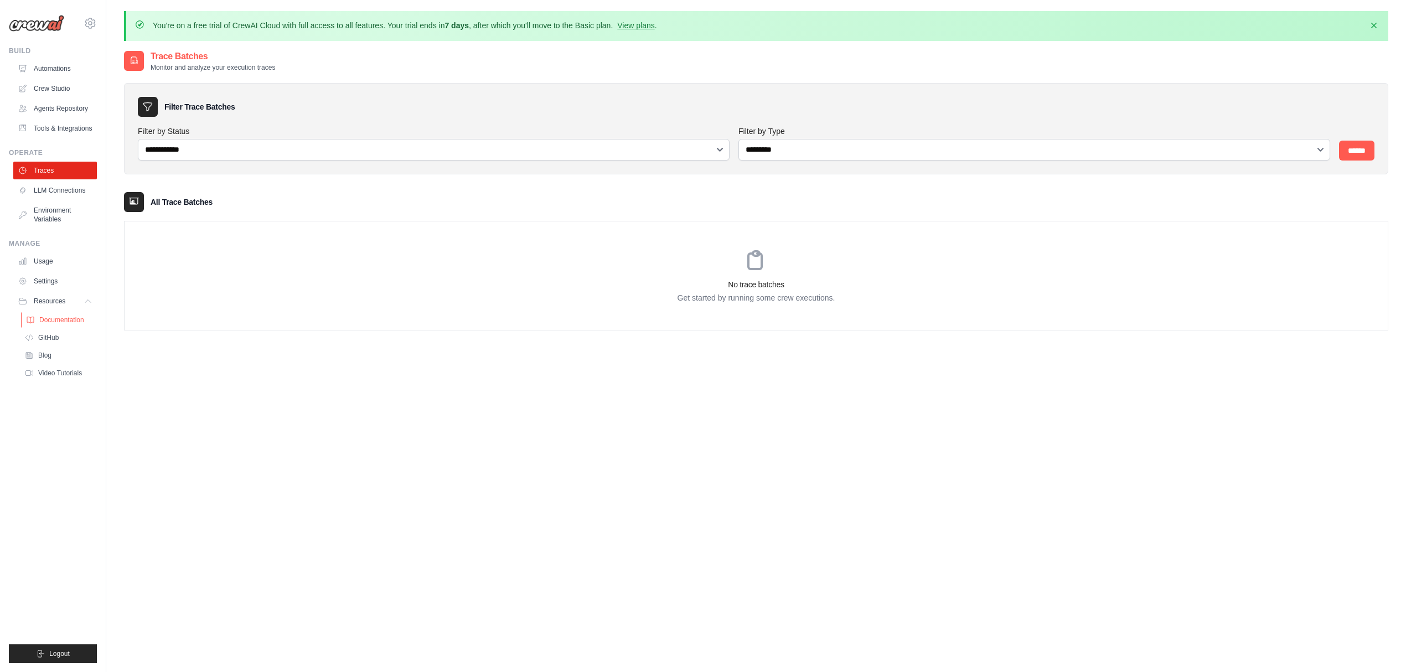
click at [56, 323] on link "Documentation" at bounding box center [59, 320] width 77 height 16
